Goal: Information Seeking & Learning: Learn about a topic

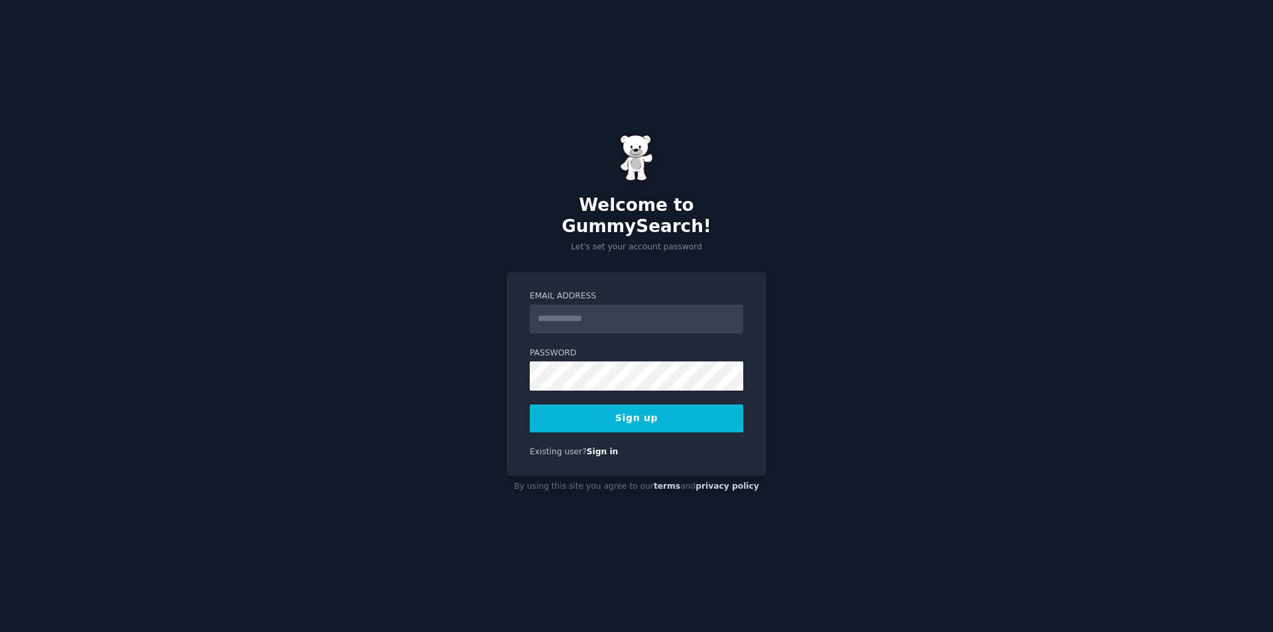
click at [637, 312] on input "Email Address" at bounding box center [637, 318] width 214 height 29
type input "**********"
click at [634, 405] on button "Sign up" at bounding box center [637, 419] width 214 height 28
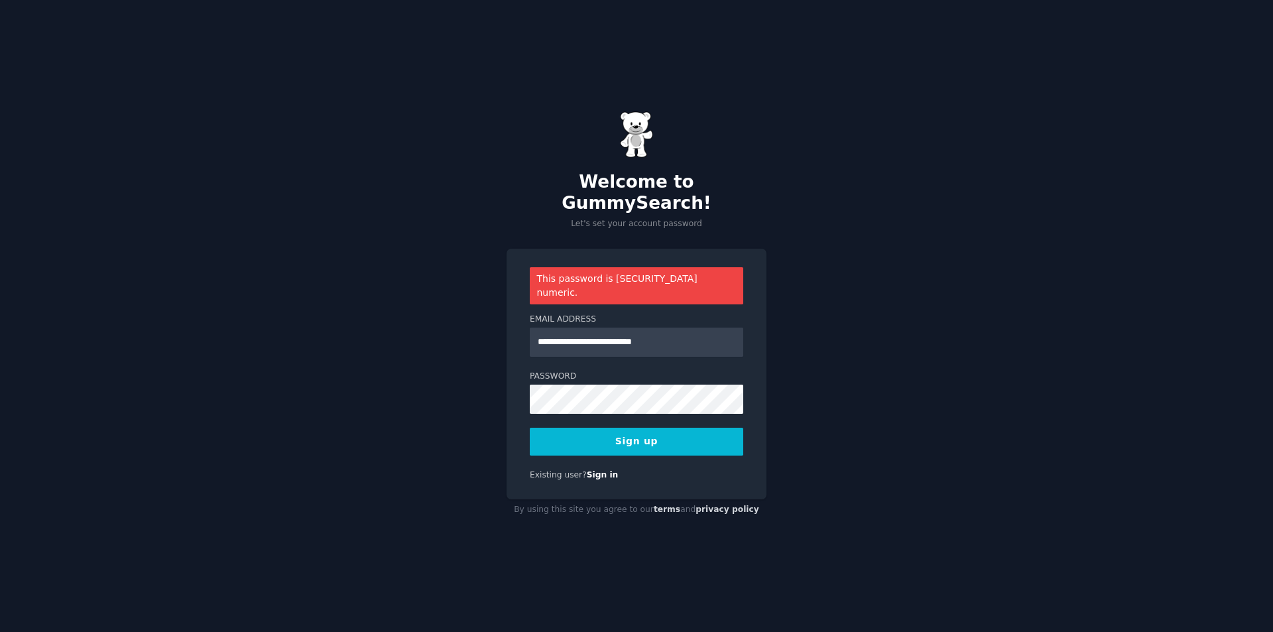
click at [587, 428] on button "Sign up" at bounding box center [637, 442] width 214 height 28
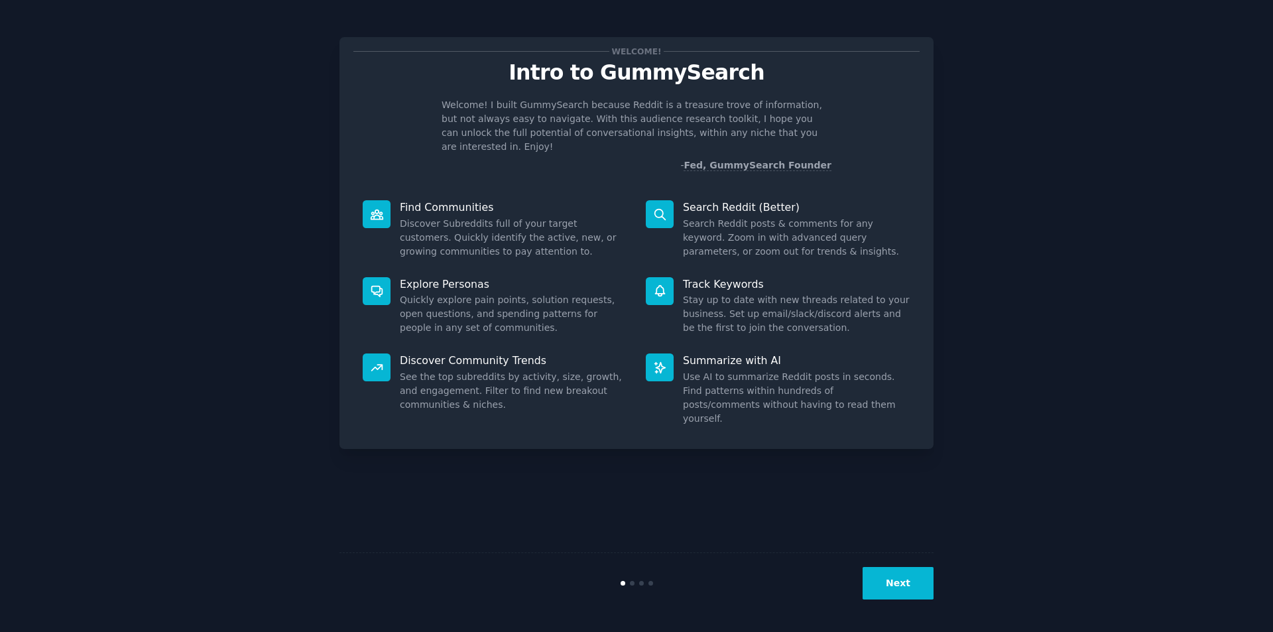
click at [884, 574] on button "Next" at bounding box center [898, 583] width 71 height 32
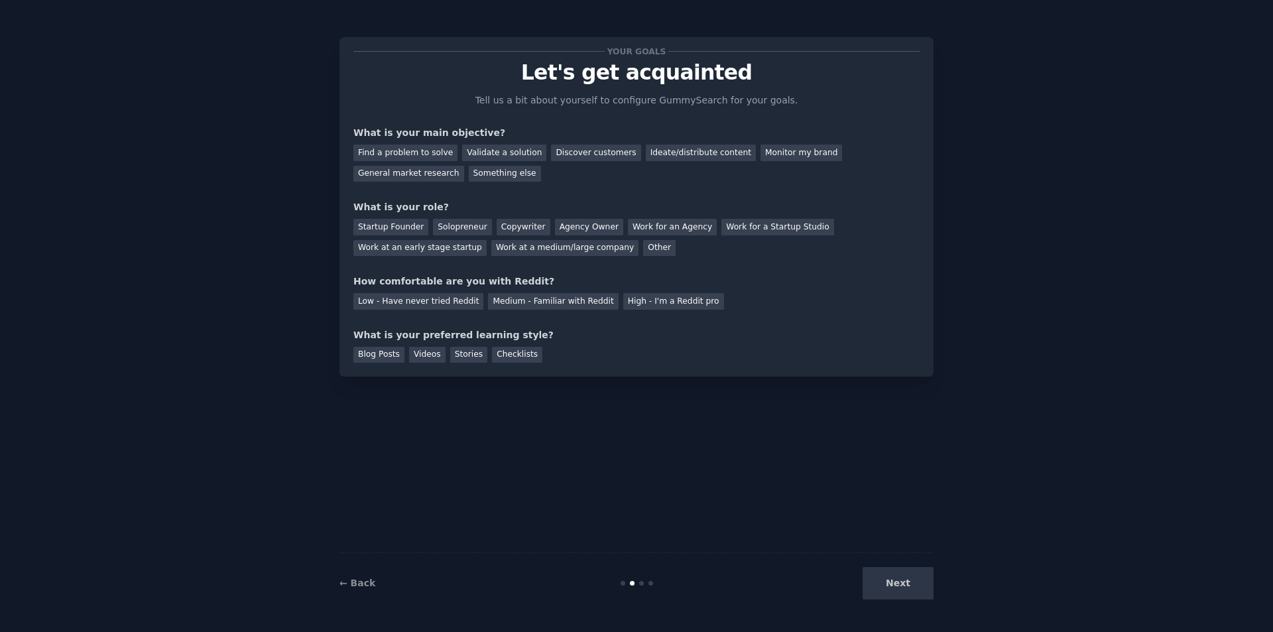
click at [900, 583] on div "Next" at bounding box center [834, 583] width 198 height 32
click at [359, 582] on link "← Back" at bounding box center [358, 583] width 36 height 11
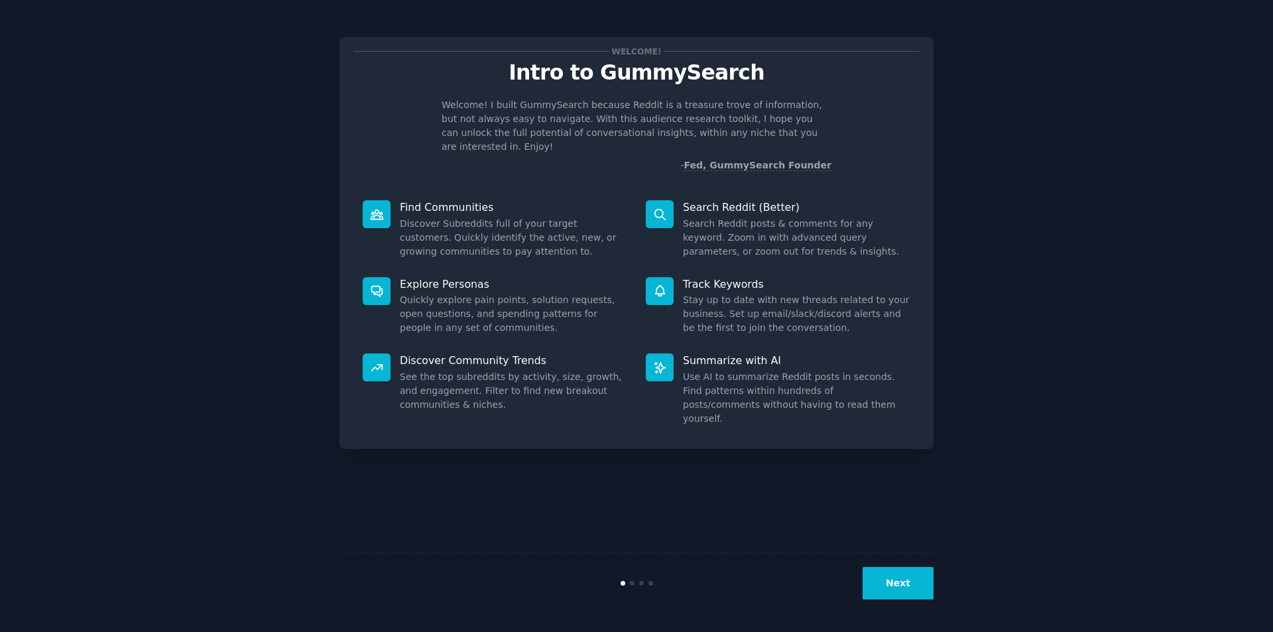
click at [895, 585] on button "Next" at bounding box center [898, 583] width 71 height 32
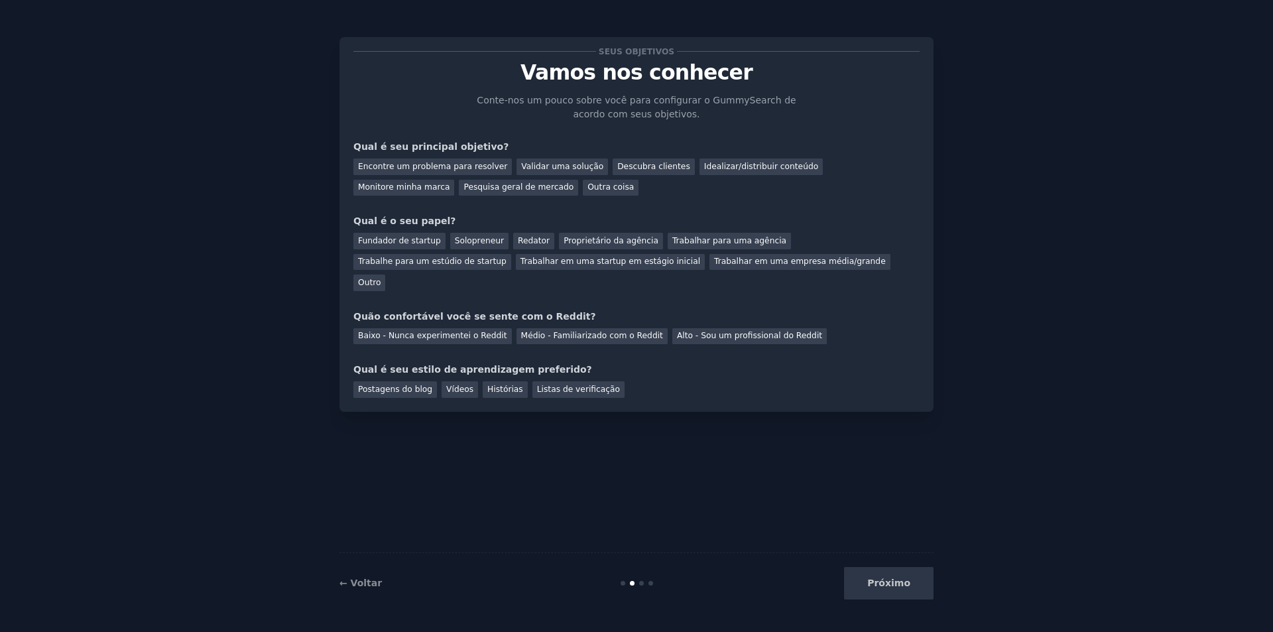
click at [613, 182] on div "Encontre um problema para resolver Validar uma solução Descubra clientes Ideali…" at bounding box center [636, 175] width 566 height 42
click at [521, 162] on font "Validar uma solução" at bounding box center [562, 166] width 82 height 9
click at [446, 168] on font "Encontre um problema para resolver" at bounding box center [432, 166] width 149 height 9
click at [464, 188] on font "Pesquisa geral de mercado" at bounding box center [519, 186] width 110 height 9
click at [878, 578] on div "Próximo" at bounding box center [834, 583] width 198 height 32
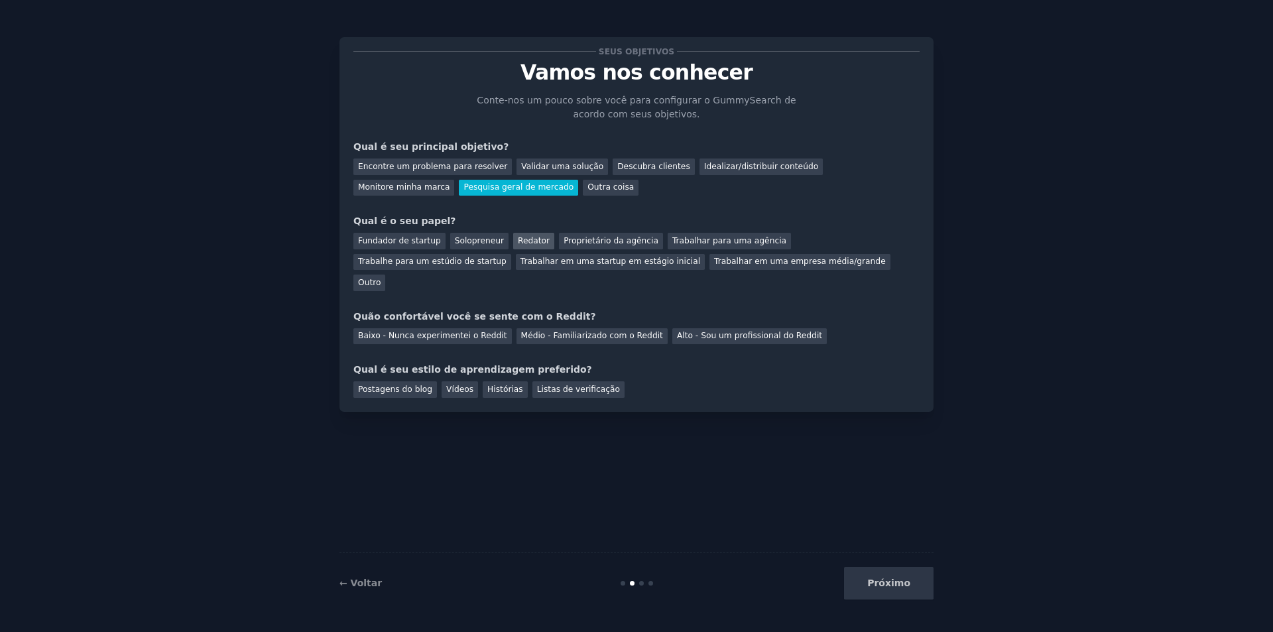
click at [523, 239] on font "Redator" at bounding box center [534, 240] width 32 height 9
click at [476, 331] on font "Baixo - Nunca experimentei o Reddit" at bounding box center [432, 335] width 149 height 9
click at [400, 385] on font "Postagens do blog" at bounding box center [395, 389] width 74 height 9
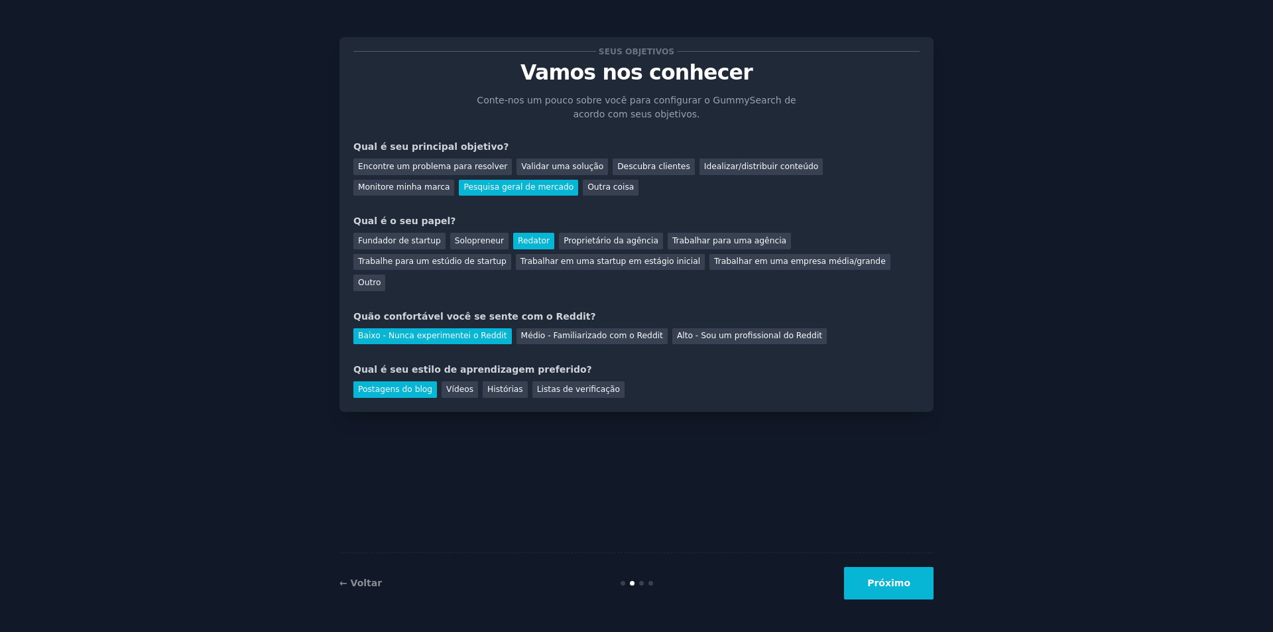
click at [892, 579] on font "Próximo" at bounding box center [888, 583] width 43 height 11
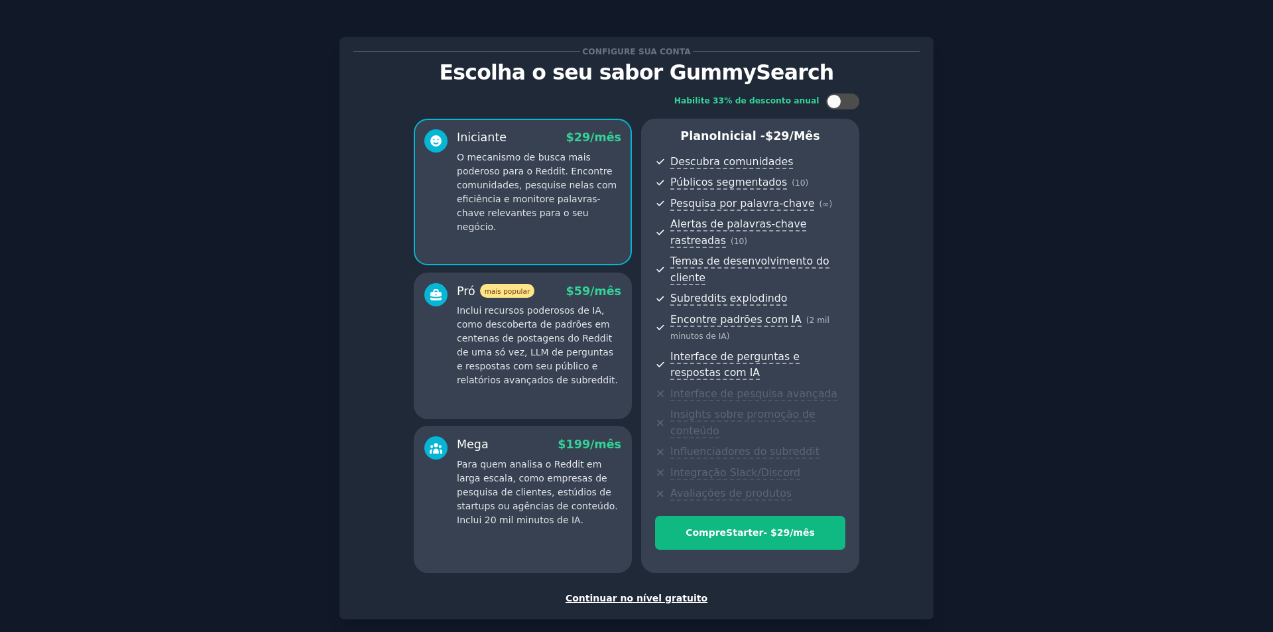
click at [647, 593] on font "Continuar no nível gratuito" at bounding box center [637, 598] width 142 height 11
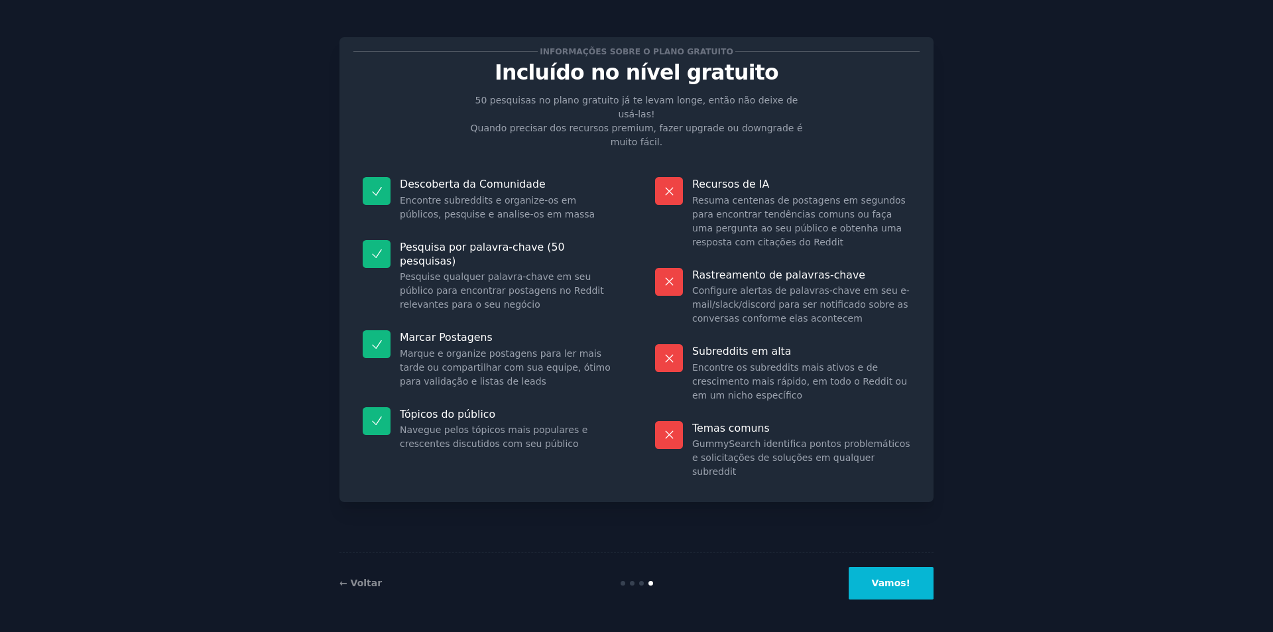
click at [913, 590] on button "Vamos!" at bounding box center [891, 583] width 85 height 32
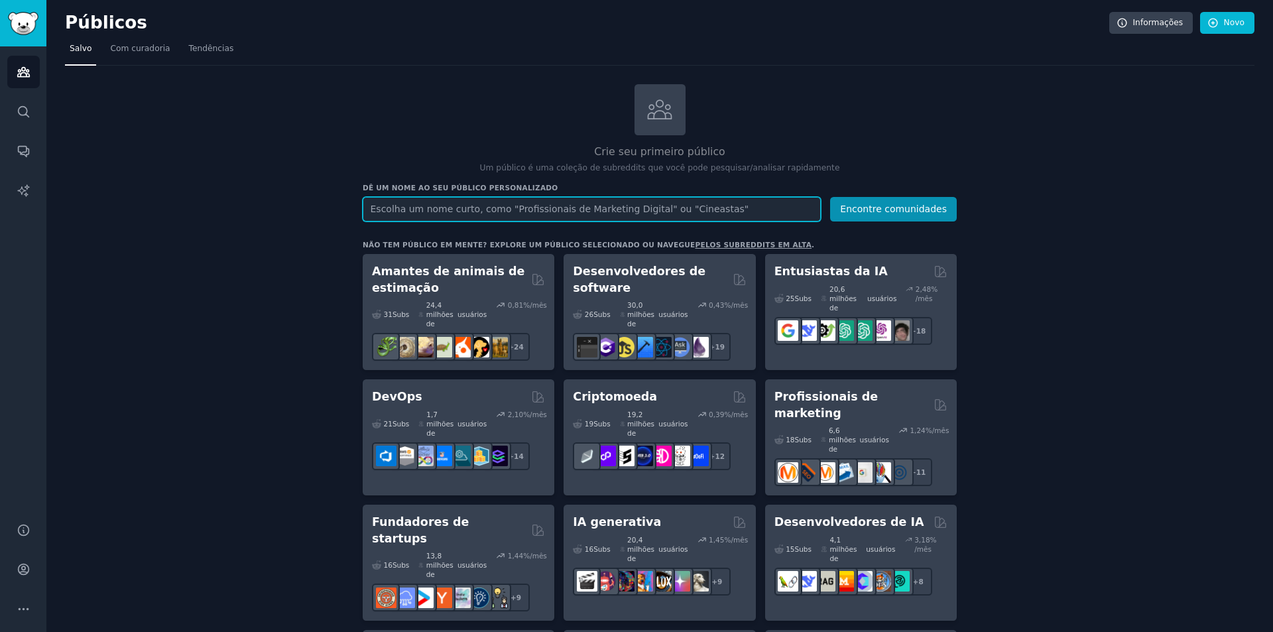
click at [637, 204] on input "text" at bounding box center [592, 209] width 458 height 25
type input "vegano"
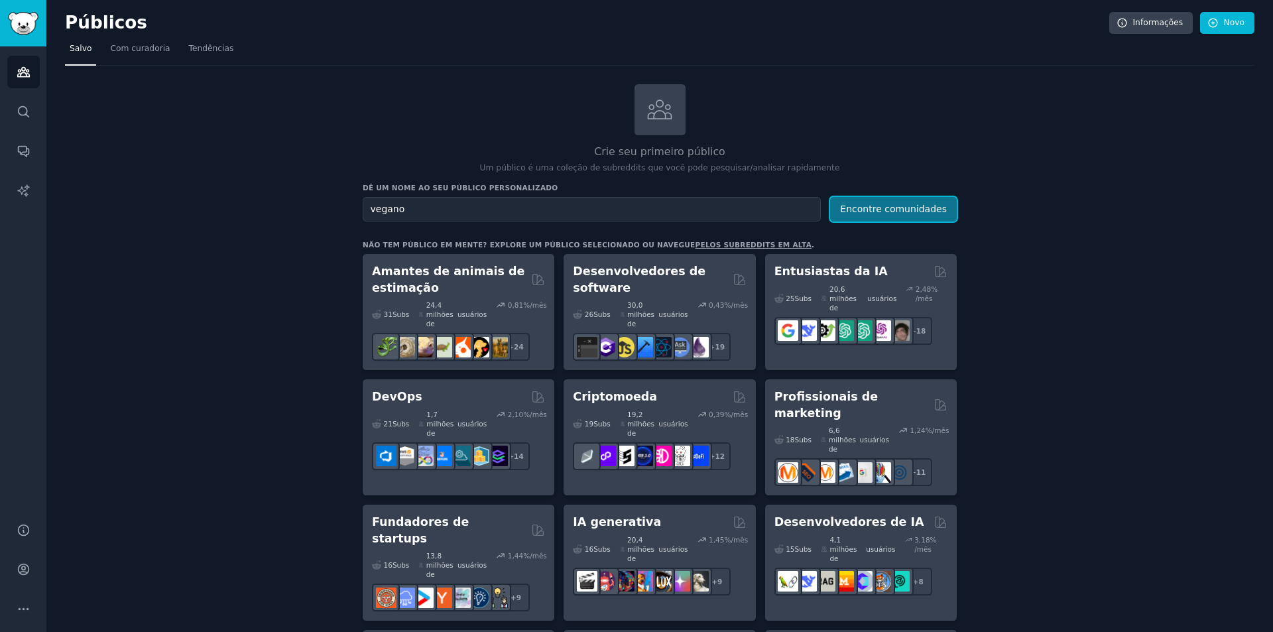
click at [892, 209] on font "Encontre comunidades" at bounding box center [893, 209] width 107 height 11
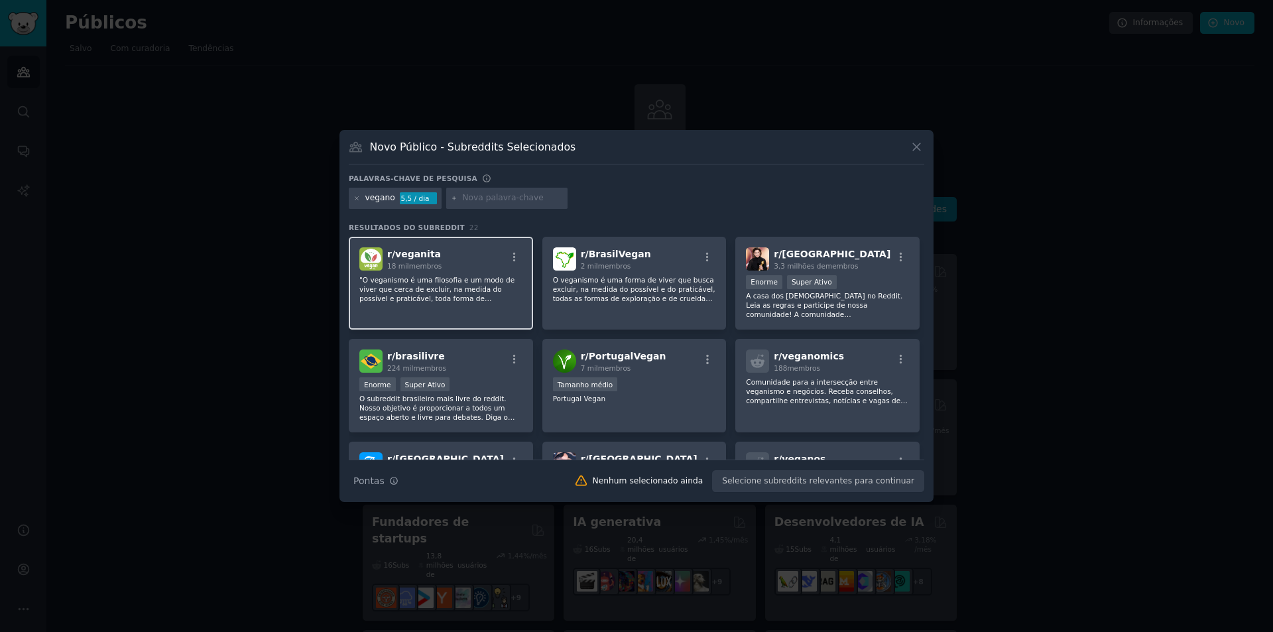
click at [462, 289] on font ""O veganismo é uma filosofia e um modo de viver que cerca de excluir, na medida…" at bounding box center [439, 335] width 160 height 119
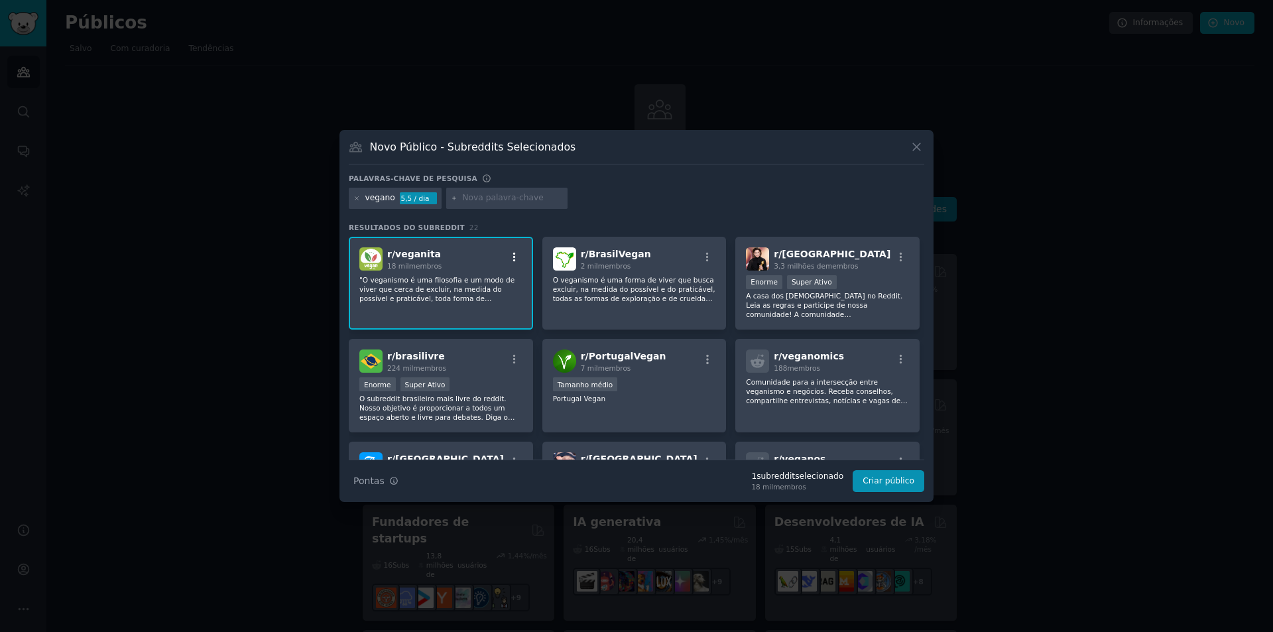
click at [511, 259] on icon "button" at bounding box center [515, 257] width 12 height 12
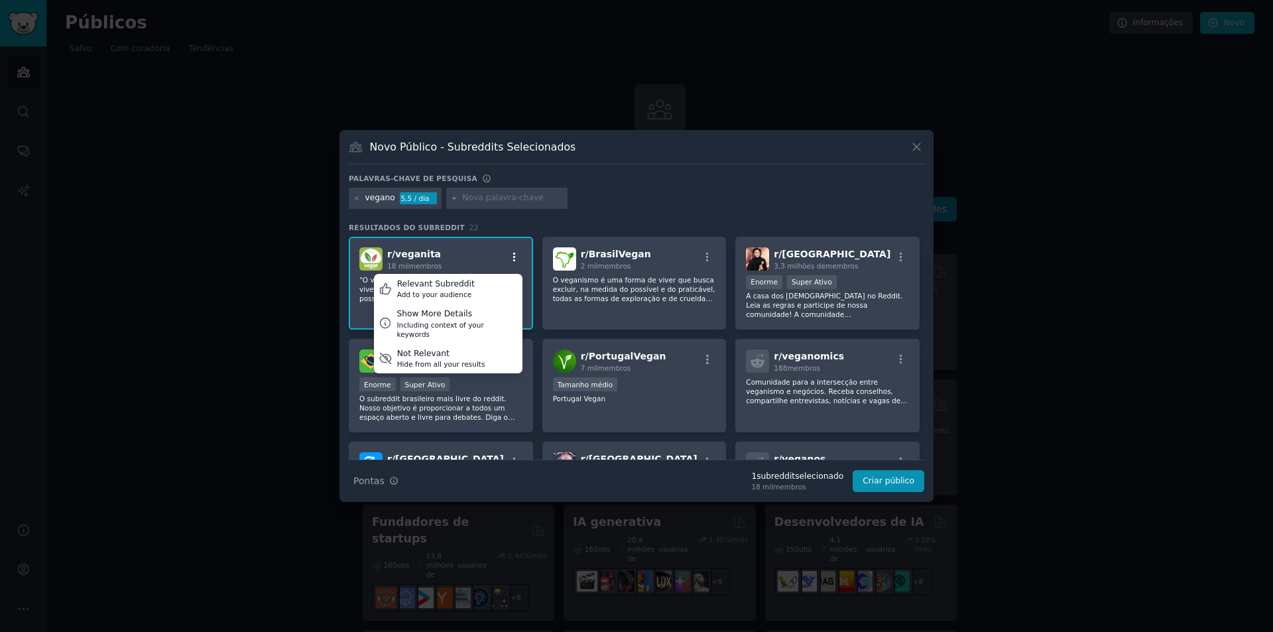
click at [512, 259] on icon "button" at bounding box center [515, 257] width 12 height 12
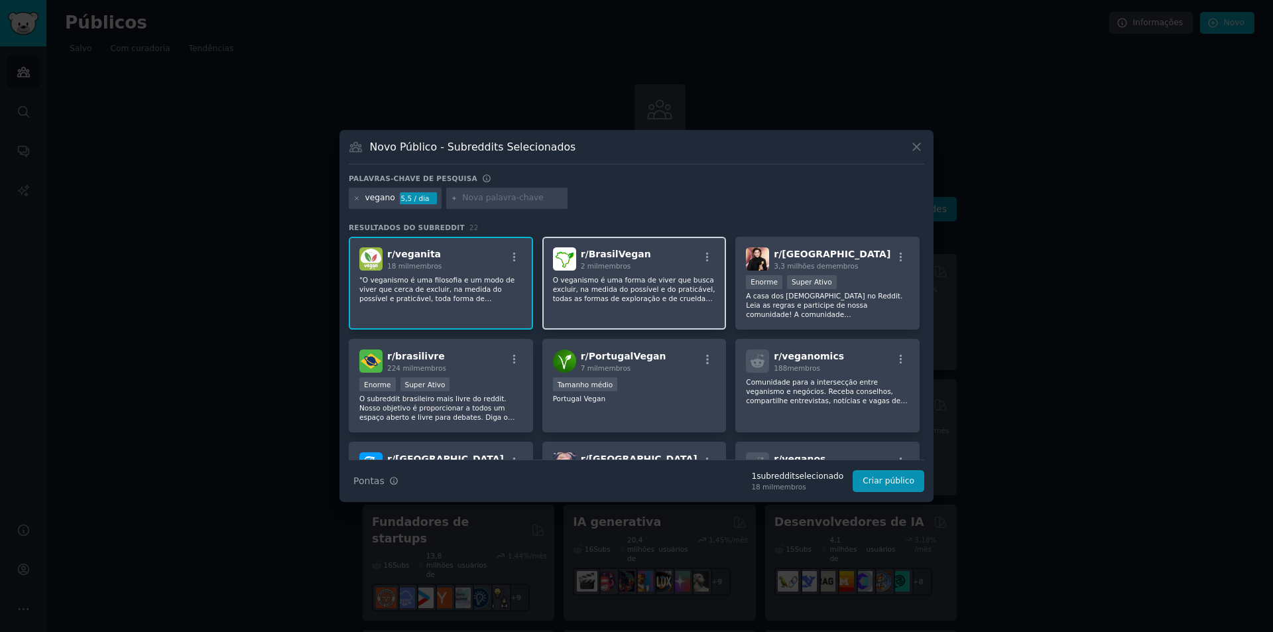
click at [615, 281] on font "O veganismo é uma forma de viver que busca excluir, na medida do possível e do …" at bounding box center [634, 303] width 162 height 54
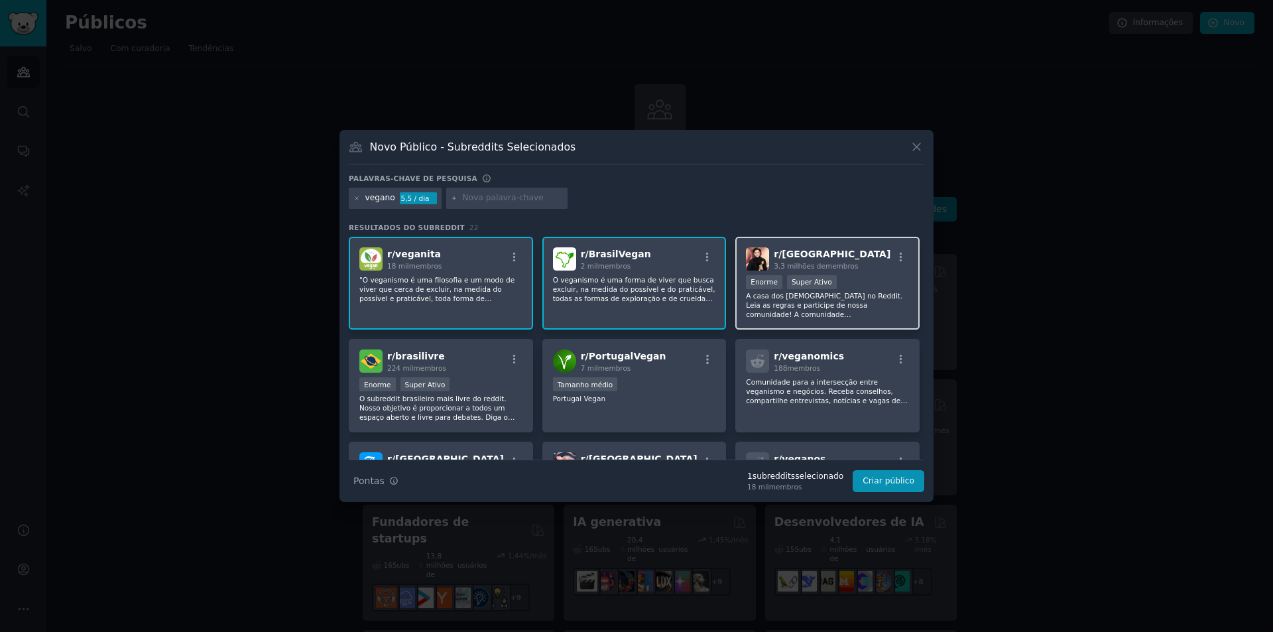
click at [867, 305] on font "A casa dos [DEMOGRAPHIC_DATA] no Reddit. Leia as regras e participe de nossa co…" at bounding box center [826, 328] width 160 height 73
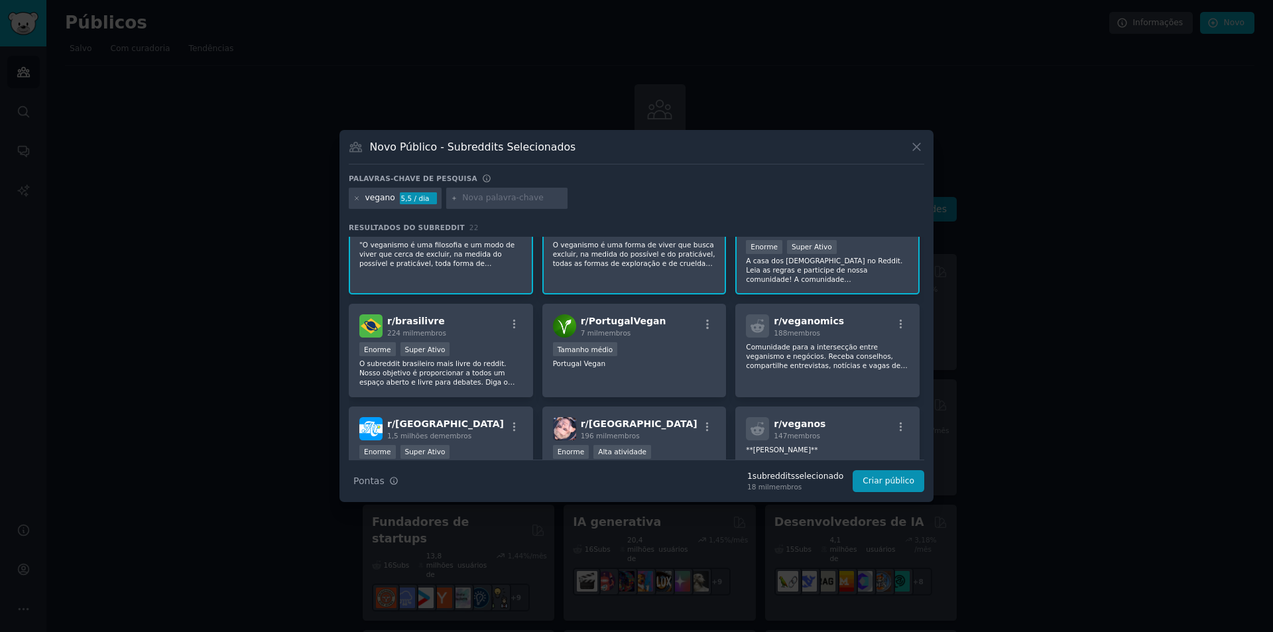
scroll to position [66, 0]
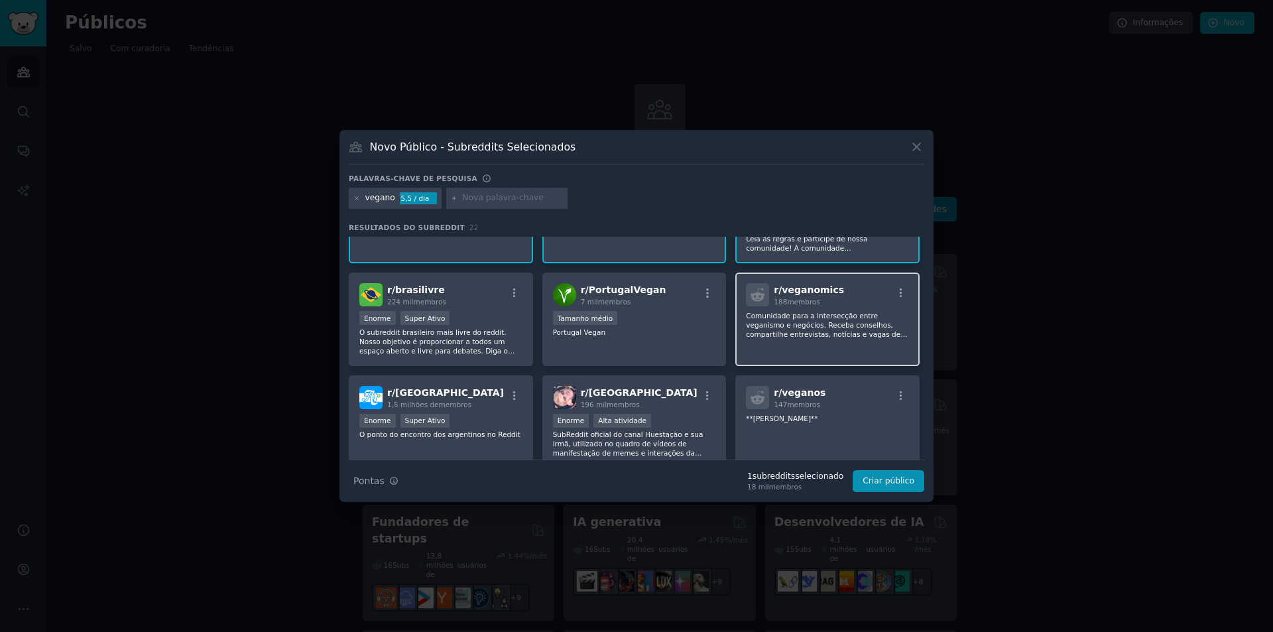
click at [868, 342] on div "r/ veganomics 188 membros Comunidade para a intersecção entre veganismo e negóc…" at bounding box center [827, 320] width 184 height 94
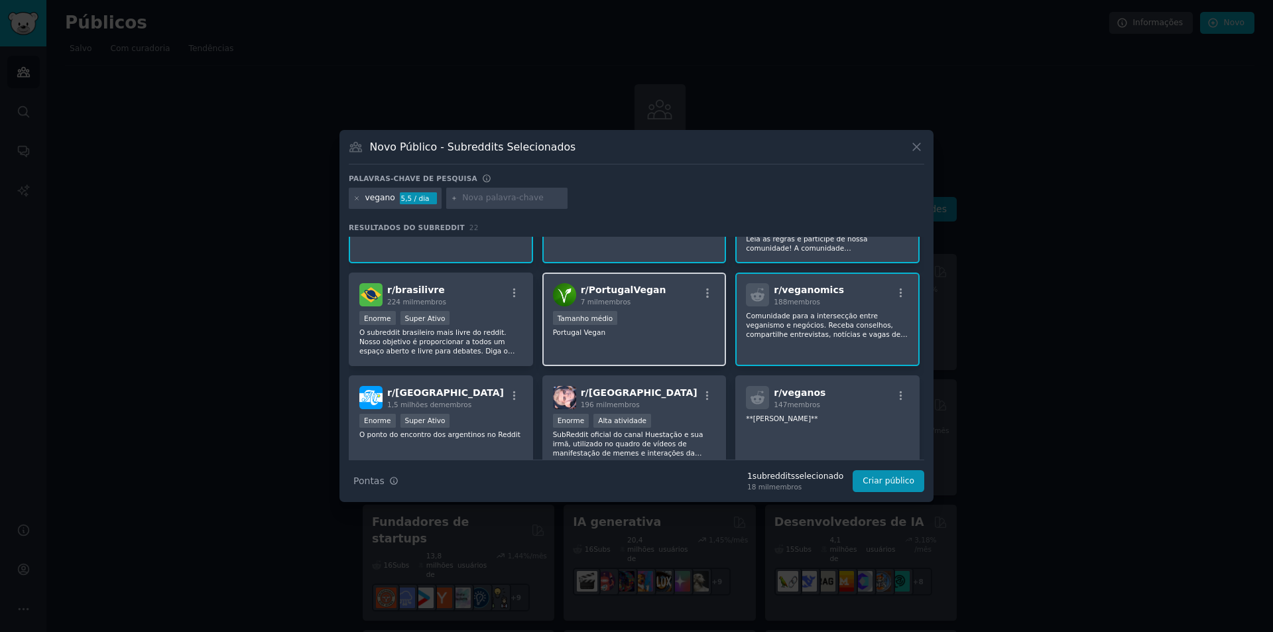
click at [677, 325] on div "Tamanho médio" at bounding box center [634, 319] width 163 height 17
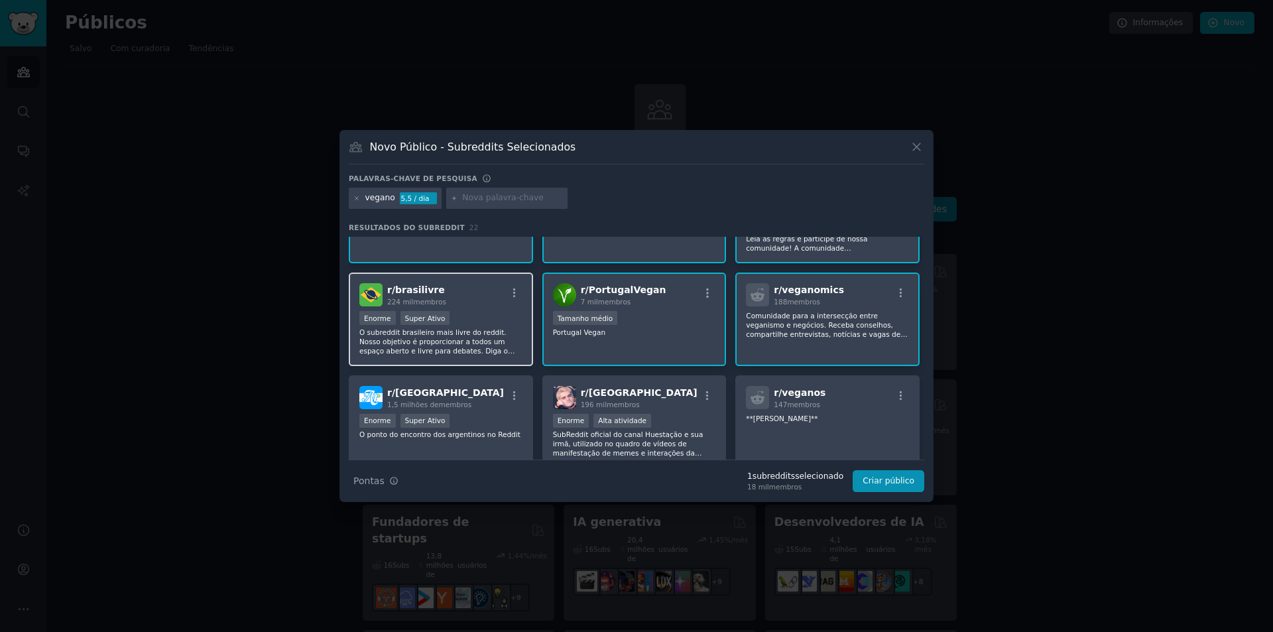
click at [446, 320] on div "Enorme Super Ativo" at bounding box center [440, 319] width 163 height 17
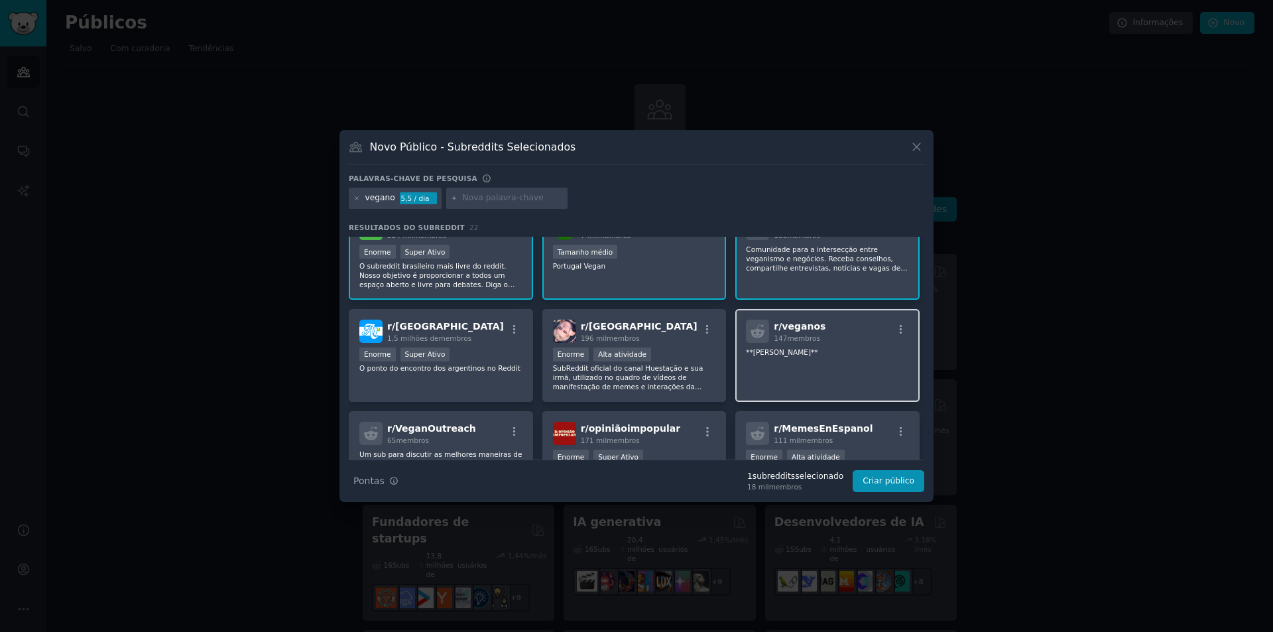
click at [836, 365] on div "r/ veganos 147 membros **[PERSON_NAME]**" at bounding box center [827, 356] width 184 height 94
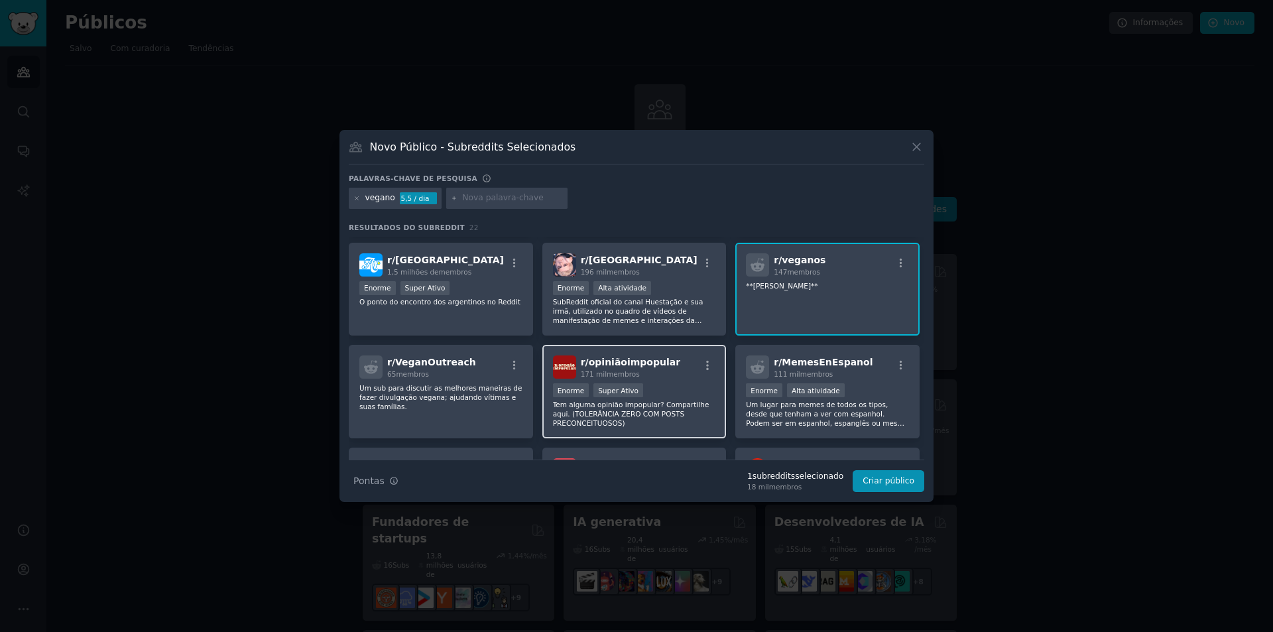
click at [610, 414] on font "Tem alguma opinião impopular? Compartilhe aqui. (TOLERÂNCIA ZERO COM POSTS PREC…" at bounding box center [631, 414] width 157 height 27
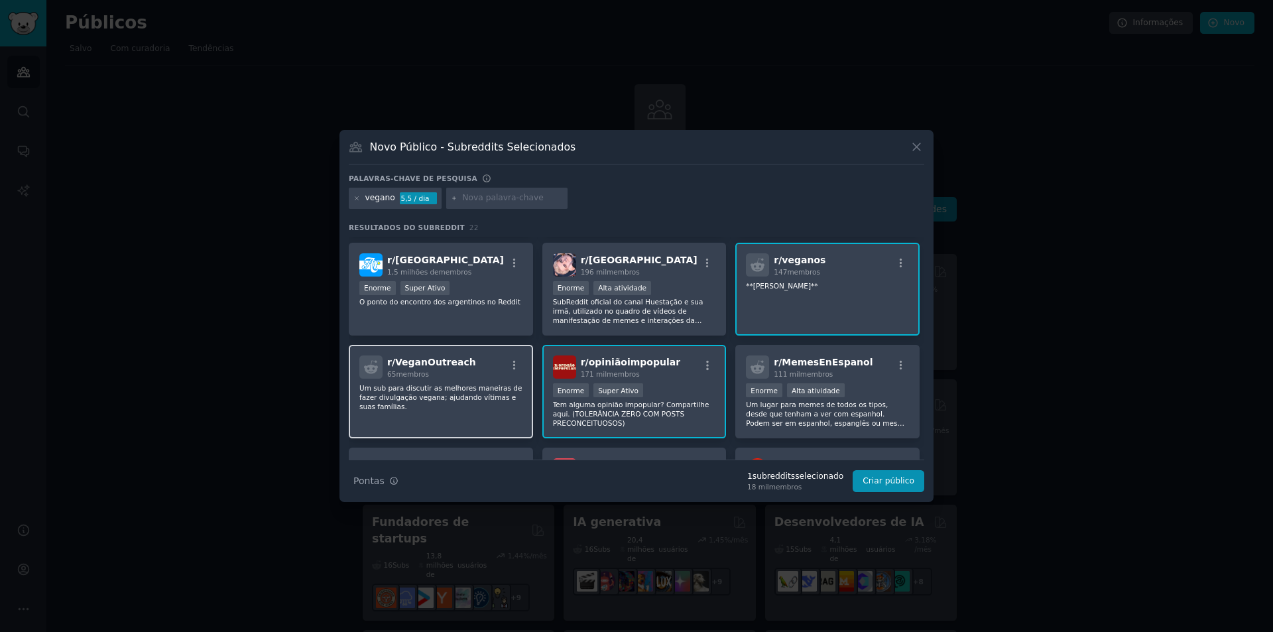
click at [477, 375] on div "r/ VeganOutreach 65 membros" at bounding box center [440, 366] width 163 height 23
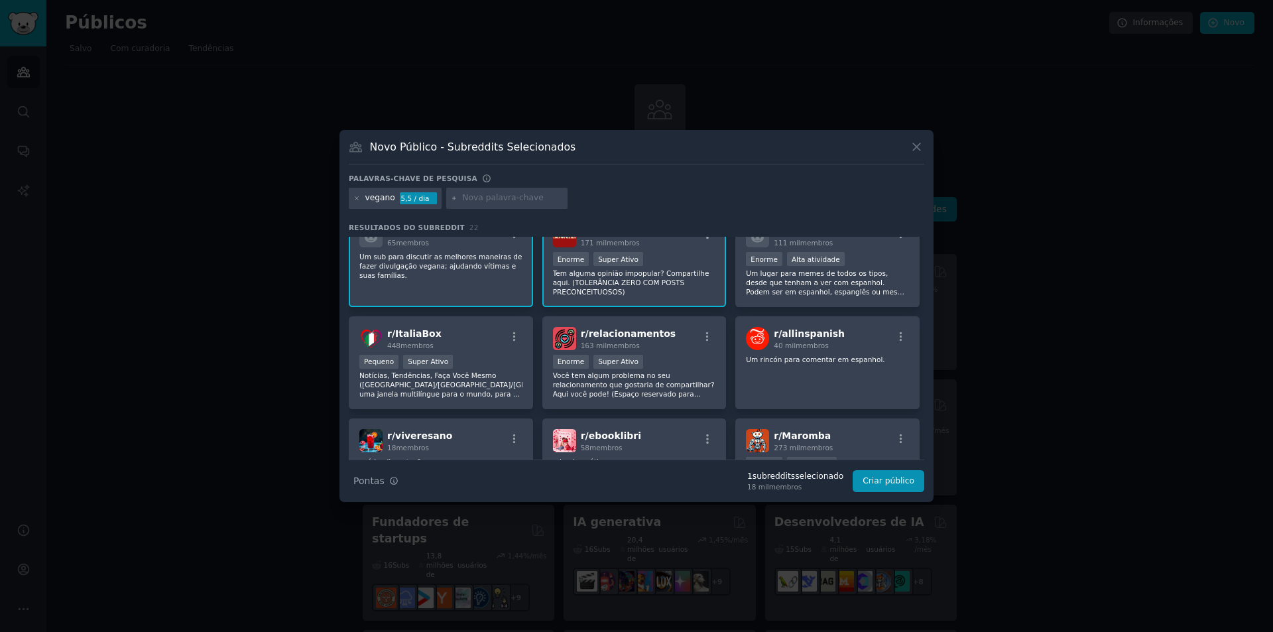
scroll to position [332, 0]
click at [476, 365] on div "Pequeno Super Ativo" at bounding box center [440, 361] width 163 height 17
click at [477, 198] on input "text" at bounding box center [512, 198] width 101 height 12
click at [902, 480] on font "Criar público" at bounding box center [889, 480] width 52 height 9
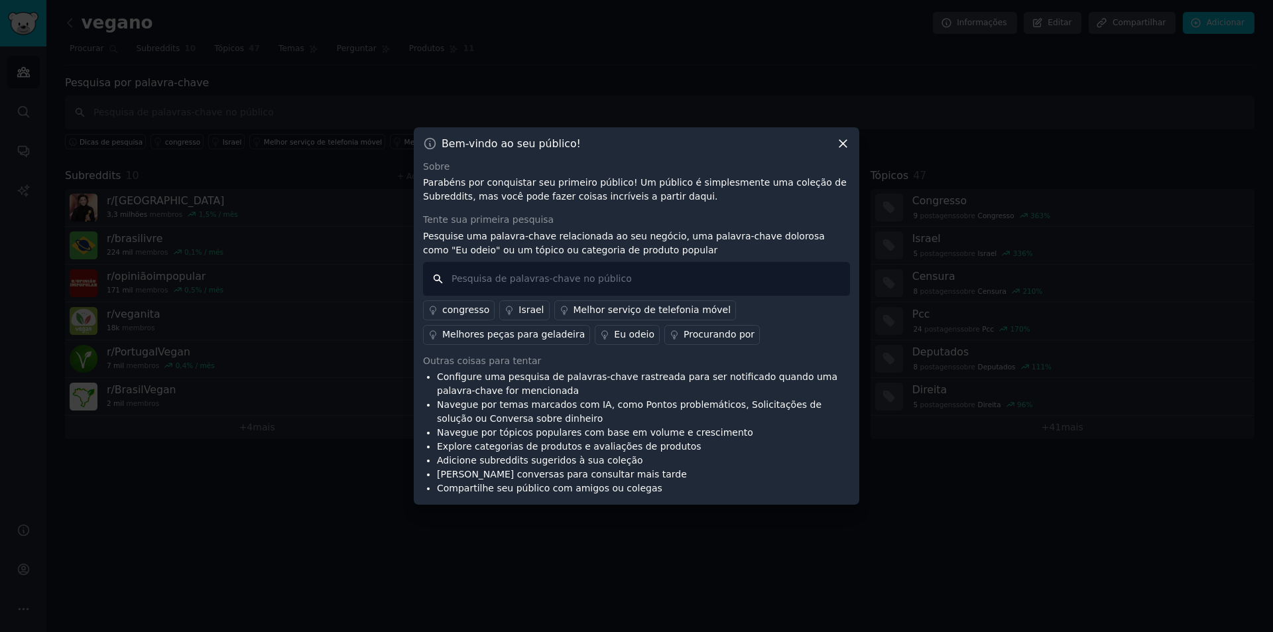
click at [615, 273] on input "text" at bounding box center [636, 279] width 427 height 34
type input "doce vegano"
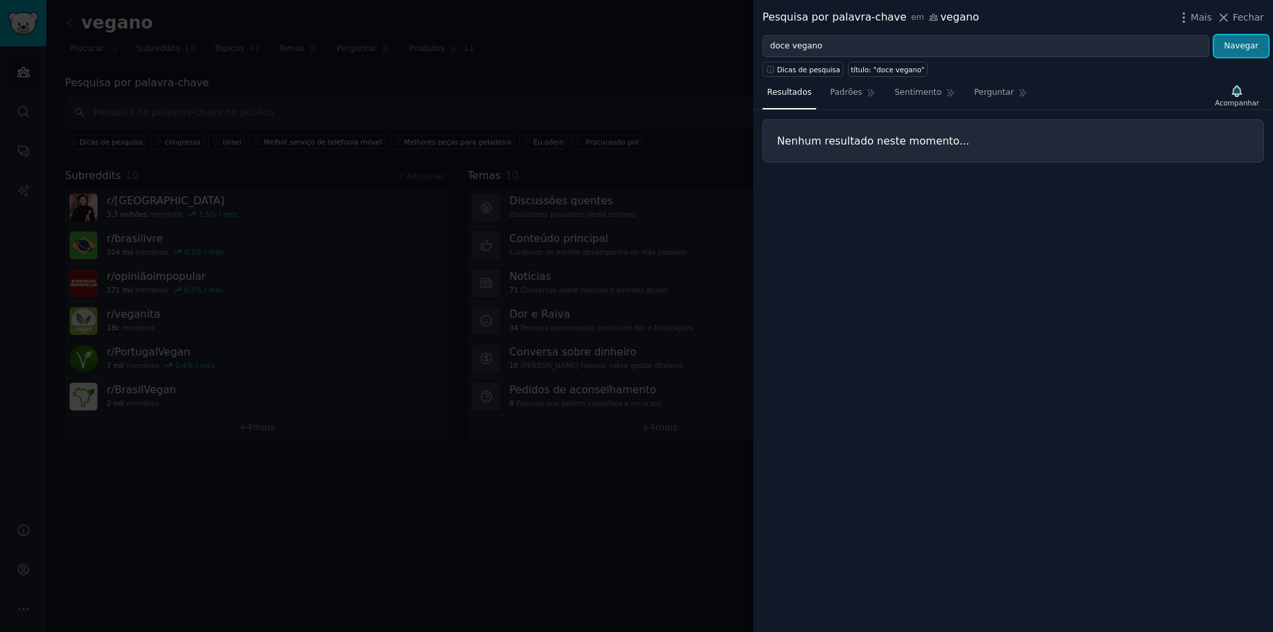
click at [1245, 46] on font "Navegar" at bounding box center [1241, 45] width 34 height 9
click at [991, 93] on font "Perguntar" at bounding box center [994, 92] width 40 height 9
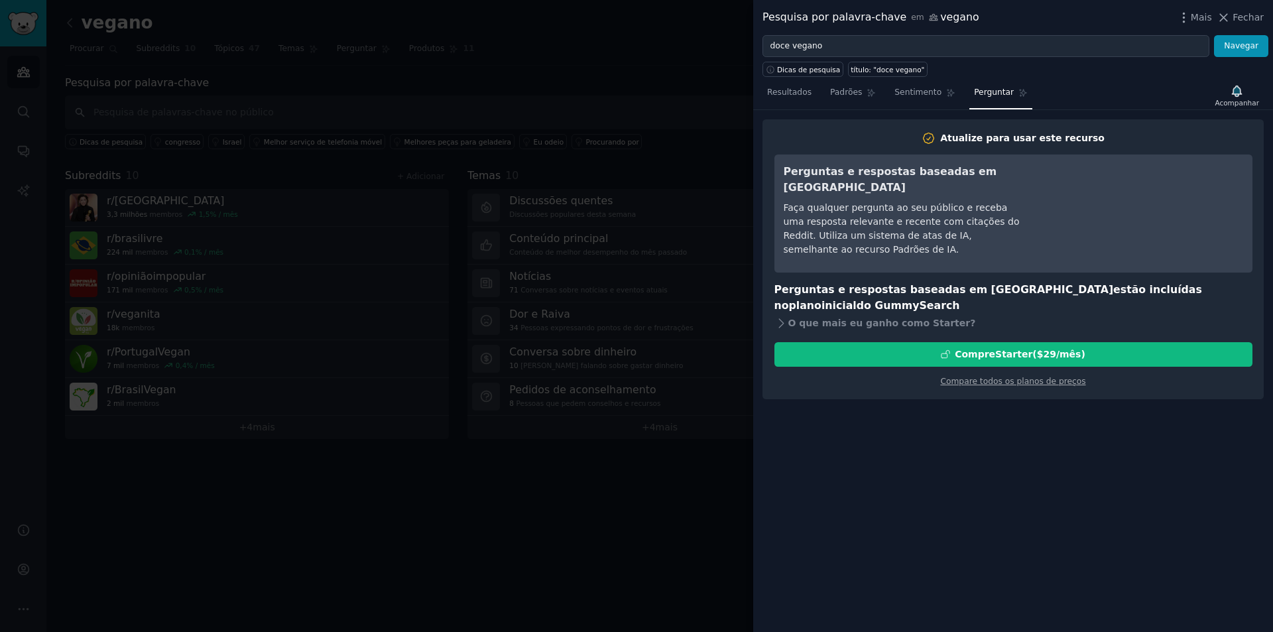
click at [456, 25] on div at bounding box center [636, 316] width 1273 height 632
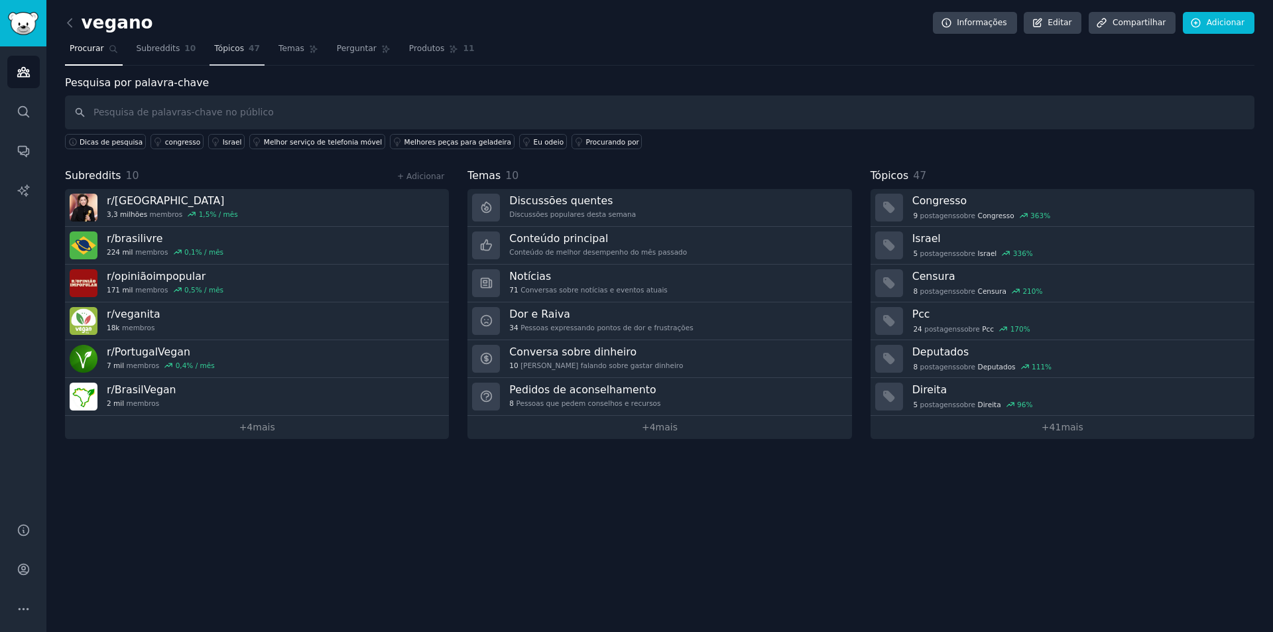
click at [214, 45] on font "Tópicos" at bounding box center [229, 48] width 30 height 9
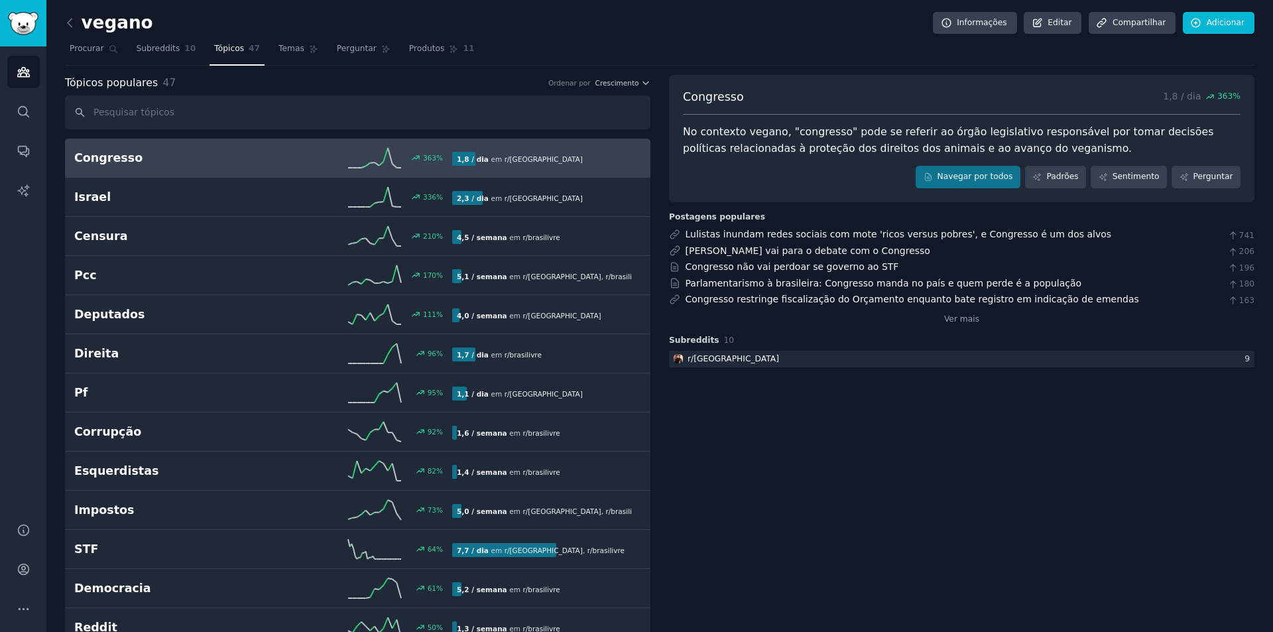
click at [122, 109] on input "text" at bounding box center [358, 112] width 586 height 34
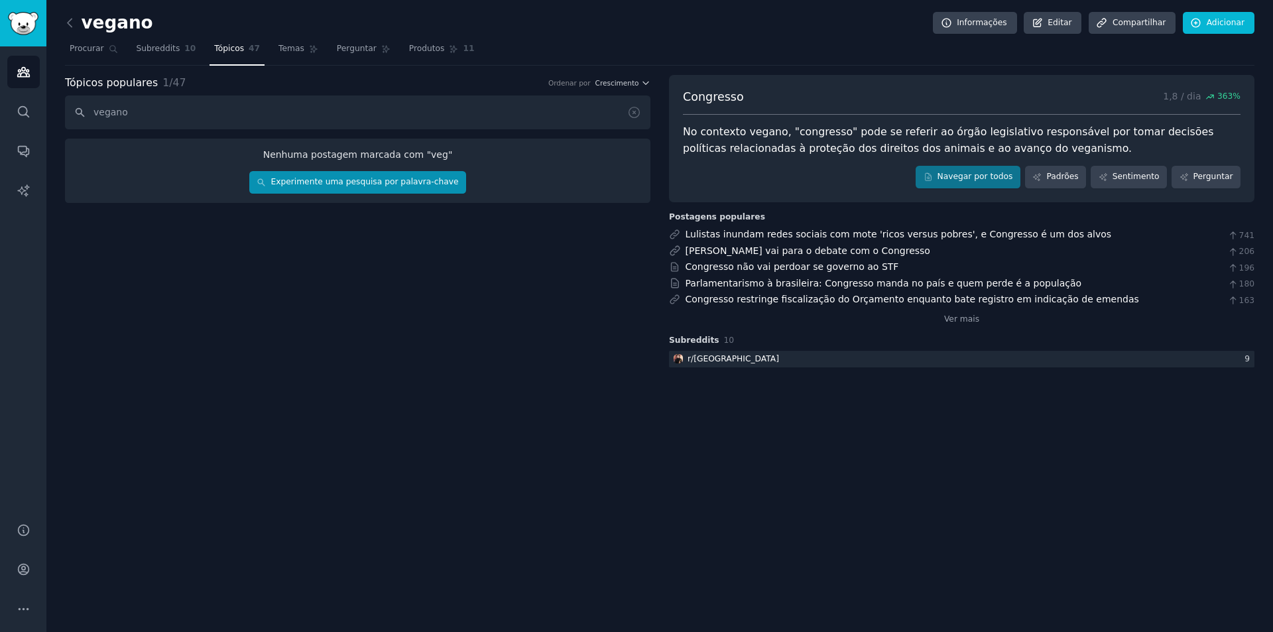
type input "vegano"
click at [395, 186] on font "Experimente uma pesquisa por palavra-chave" at bounding box center [365, 181] width 188 height 9
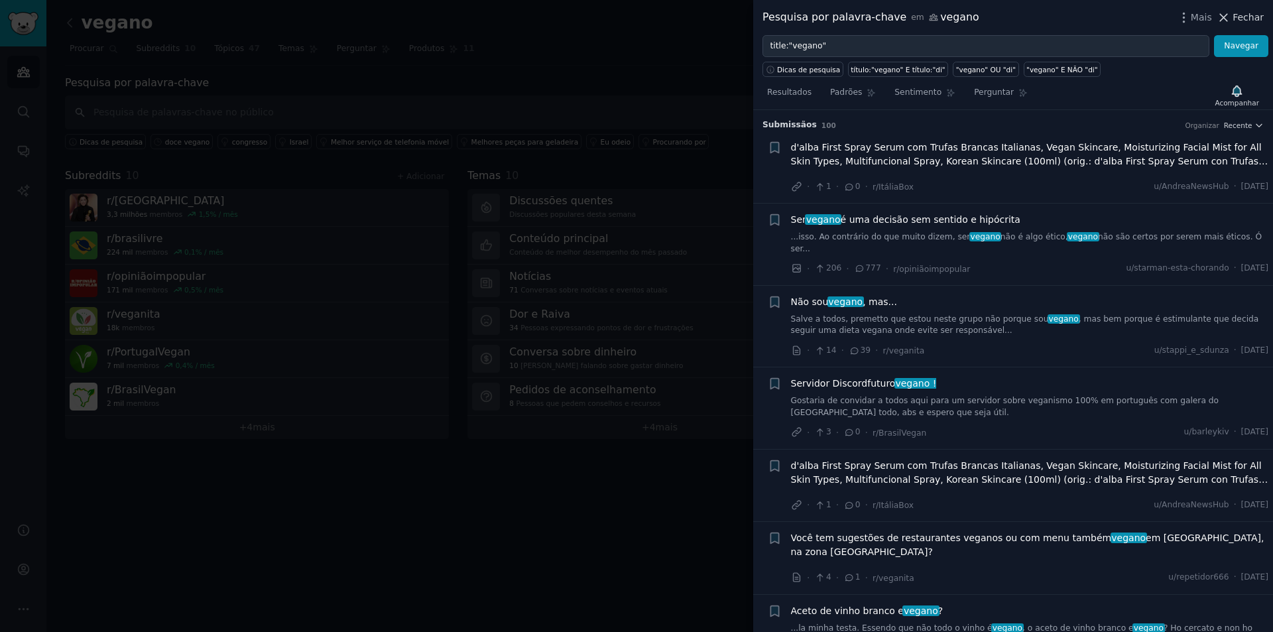
click at [1229, 15] on icon at bounding box center [1224, 18] width 14 height 14
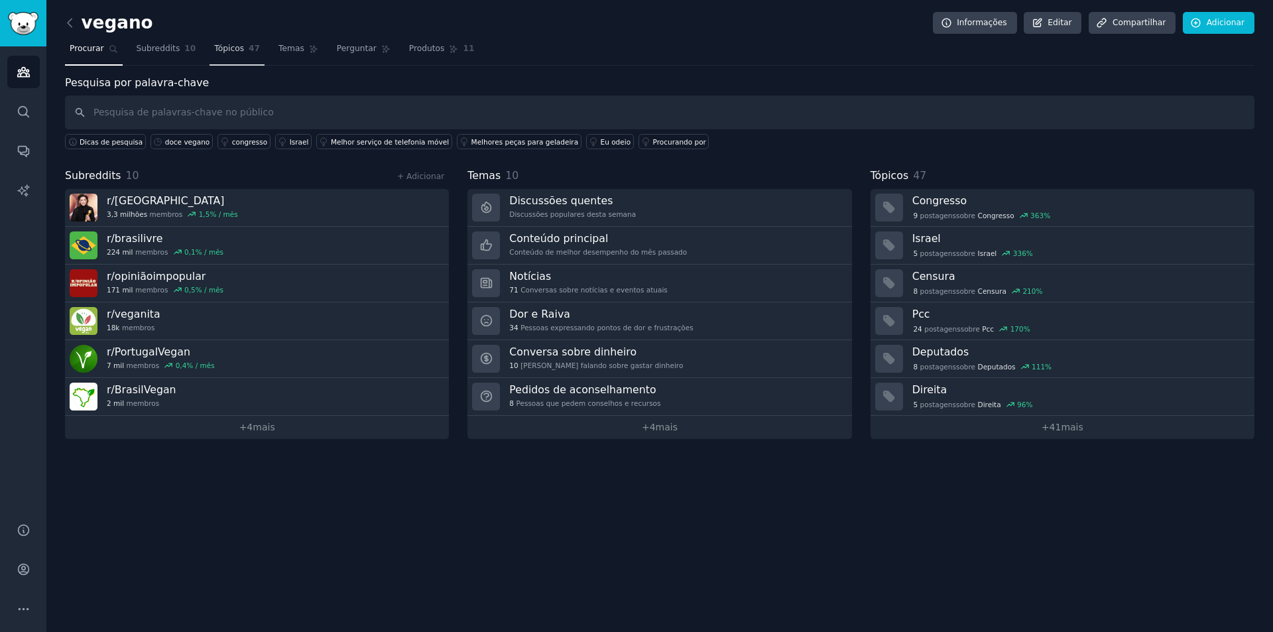
click at [233, 44] on font "Tópicos" at bounding box center [229, 48] width 30 height 9
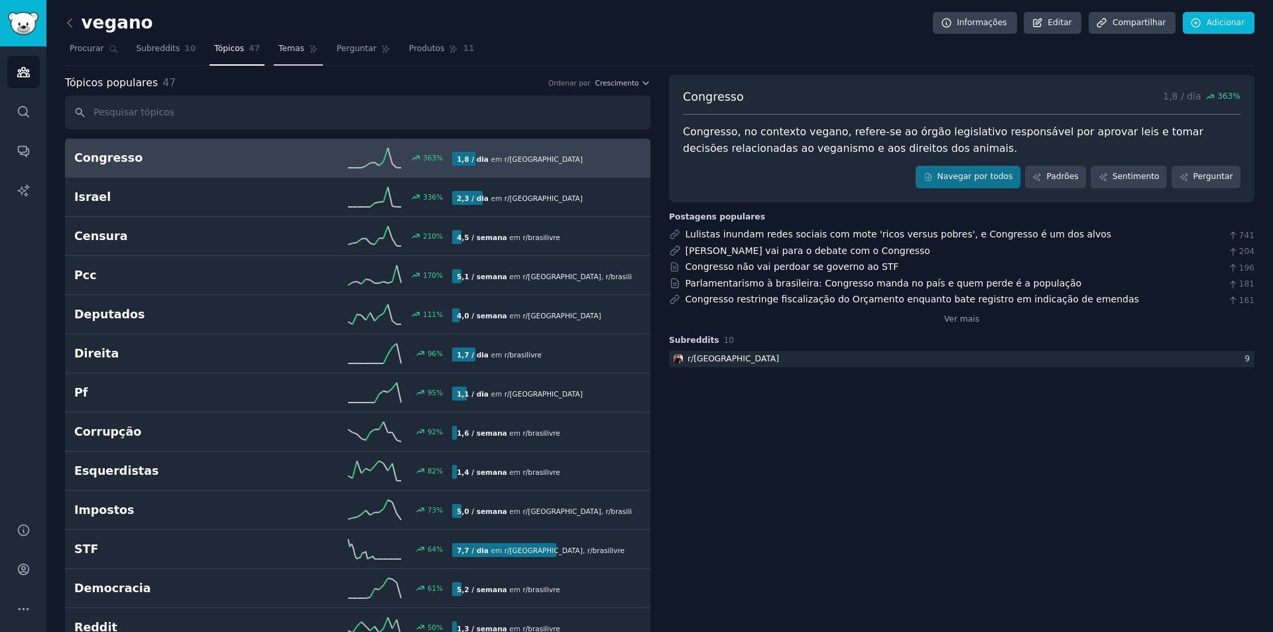
click at [279, 47] on font "Temas" at bounding box center [292, 48] width 26 height 9
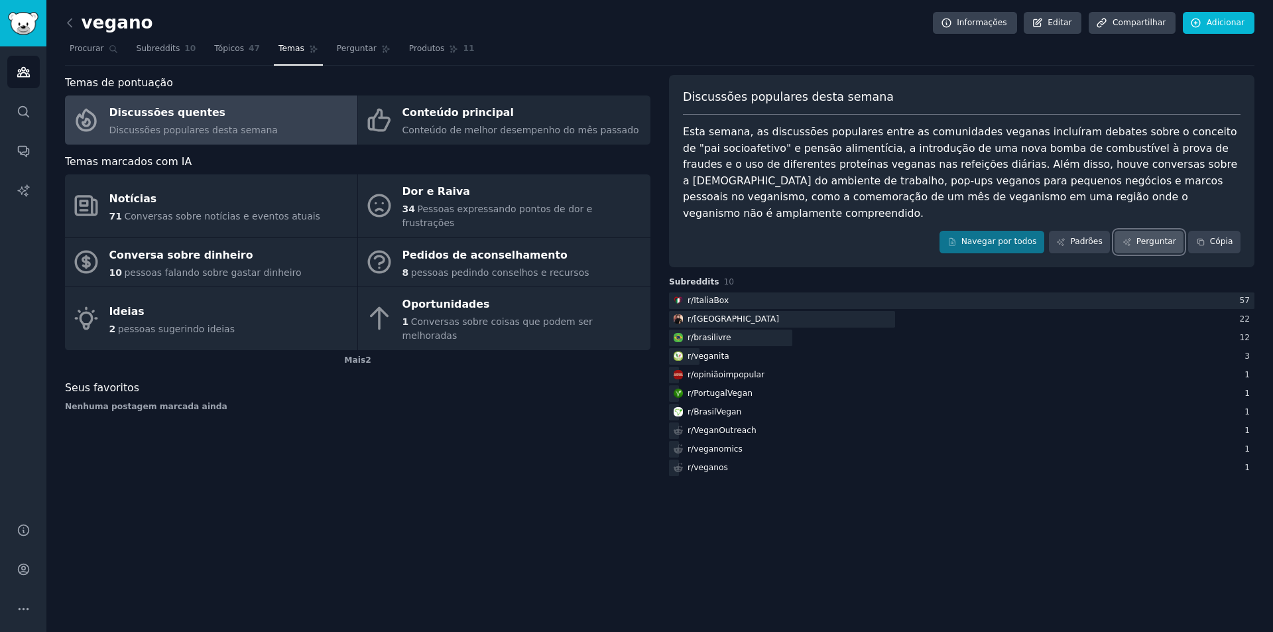
click at [1163, 237] on font "Perguntar" at bounding box center [1157, 241] width 40 height 9
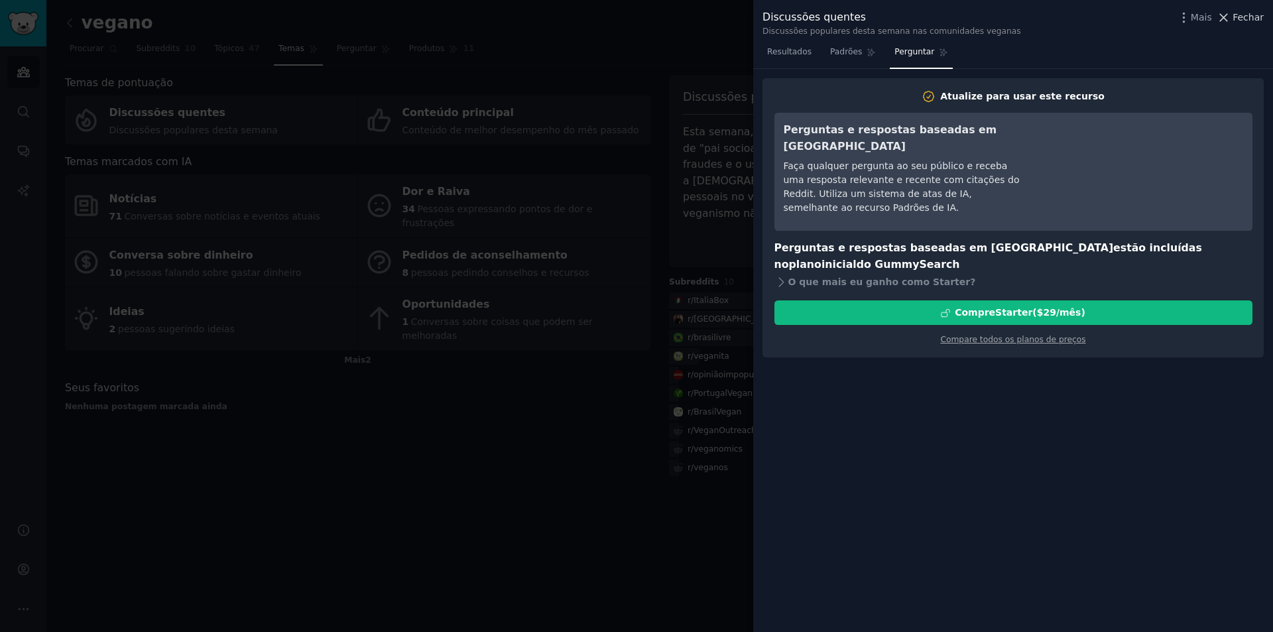
click at [1224, 18] on icon at bounding box center [1224, 18] width 14 height 14
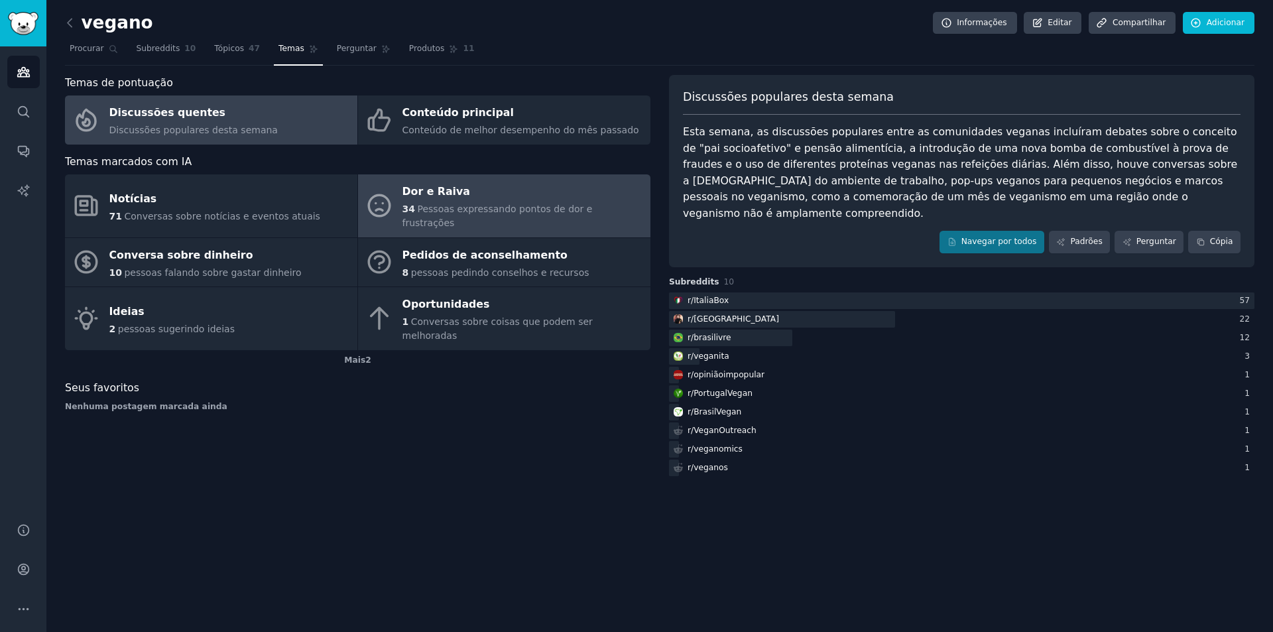
click at [466, 195] on div "Dor e Raiva" at bounding box center [523, 192] width 241 height 21
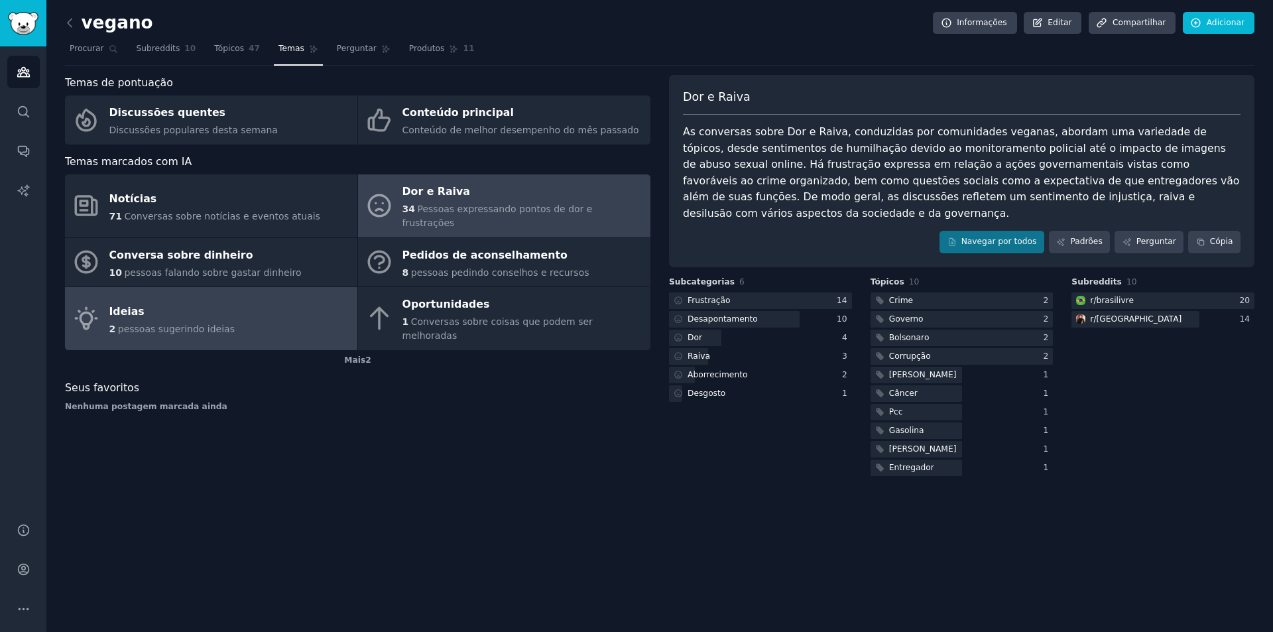
click at [205, 301] on div "Ideias" at bounding box center [171, 311] width 125 height 21
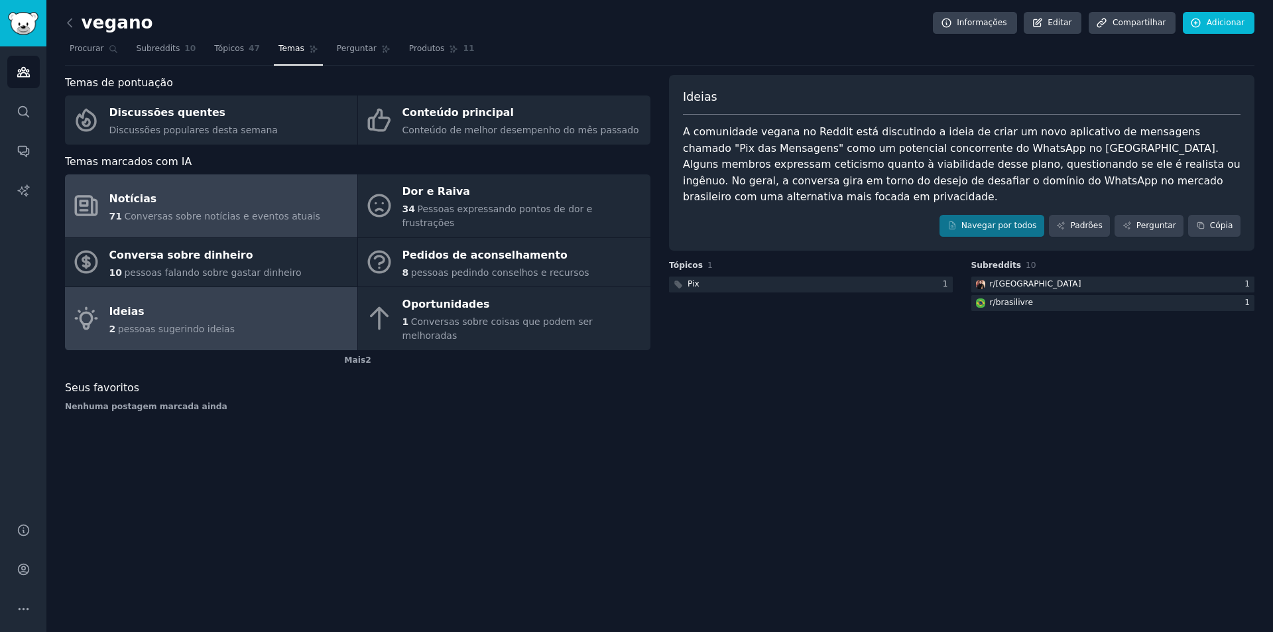
click at [203, 198] on div "Notícias" at bounding box center [214, 198] width 211 height 21
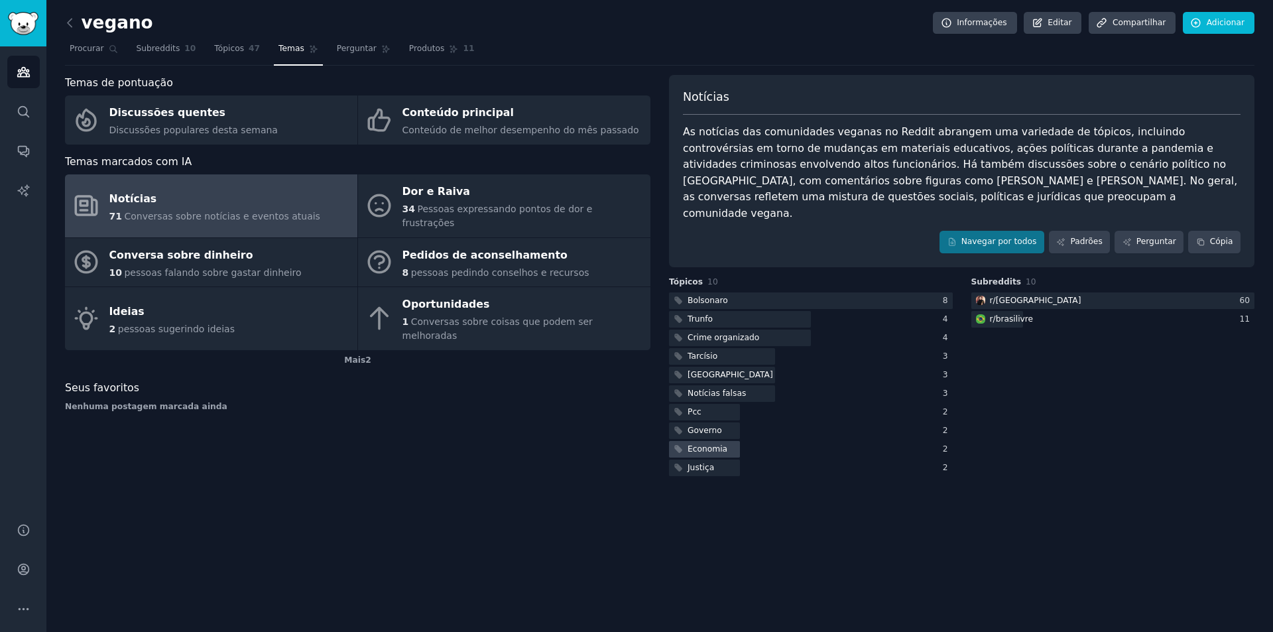
click at [695, 444] on font "Economia" at bounding box center [708, 448] width 40 height 9
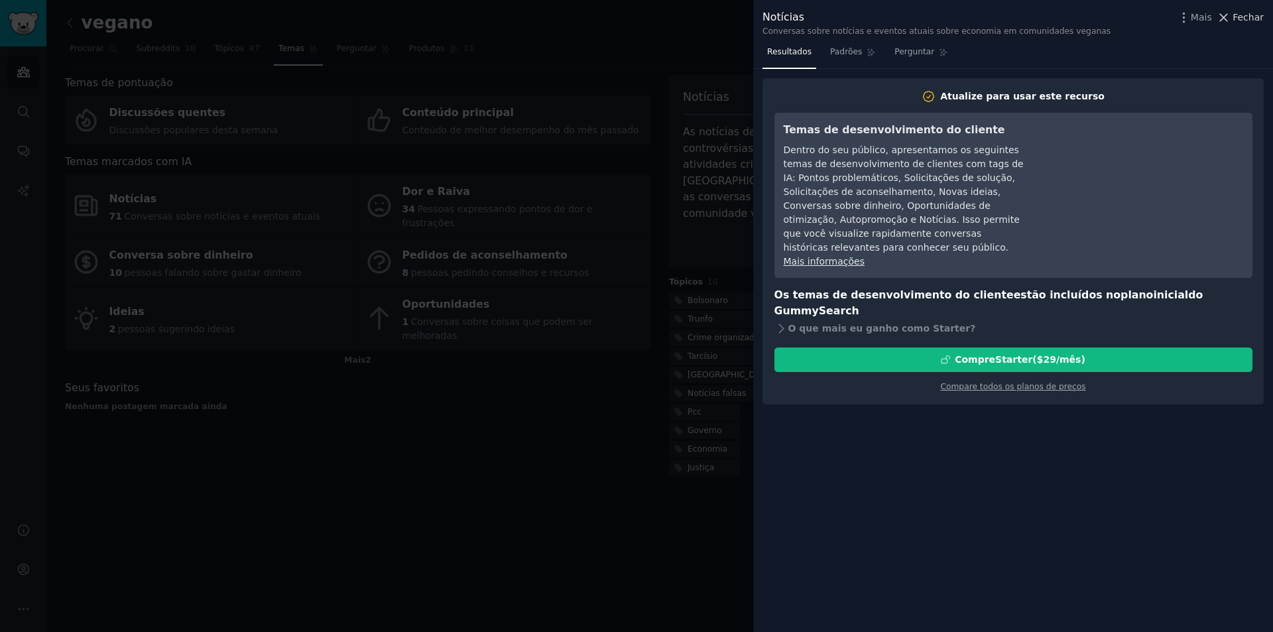
click at [1231, 17] on icon at bounding box center [1224, 18] width 14 height 14
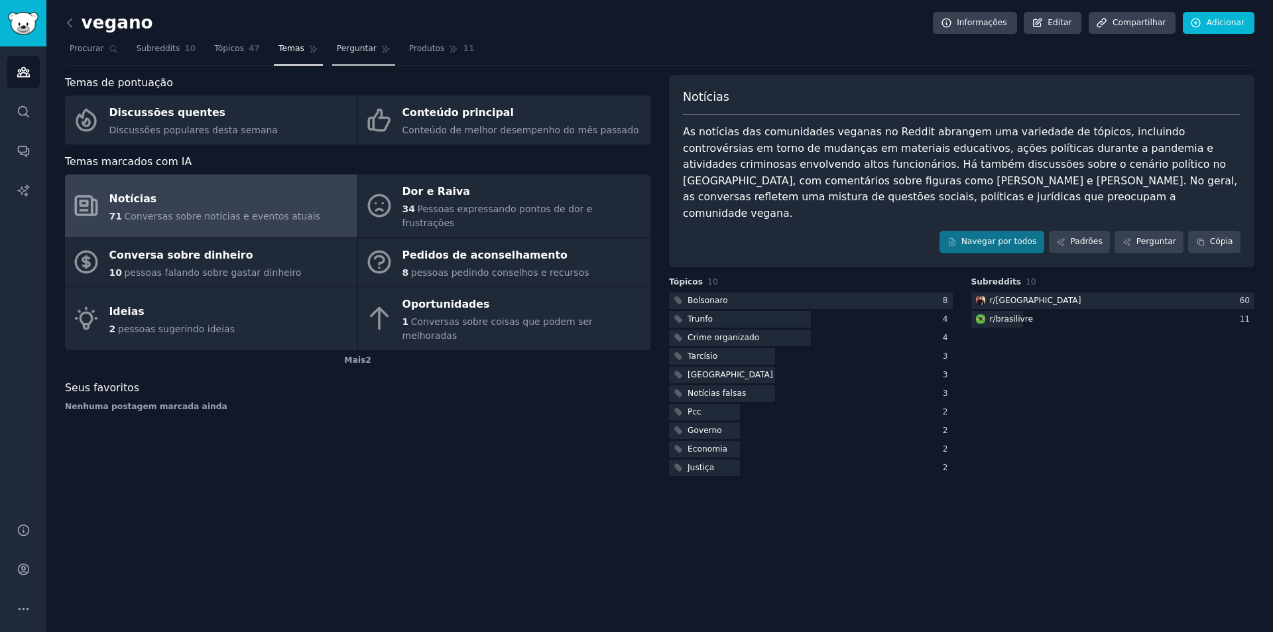
click at [354, 48] on font "Perguntar" at bounding box center [357, 48] width 40 height 9
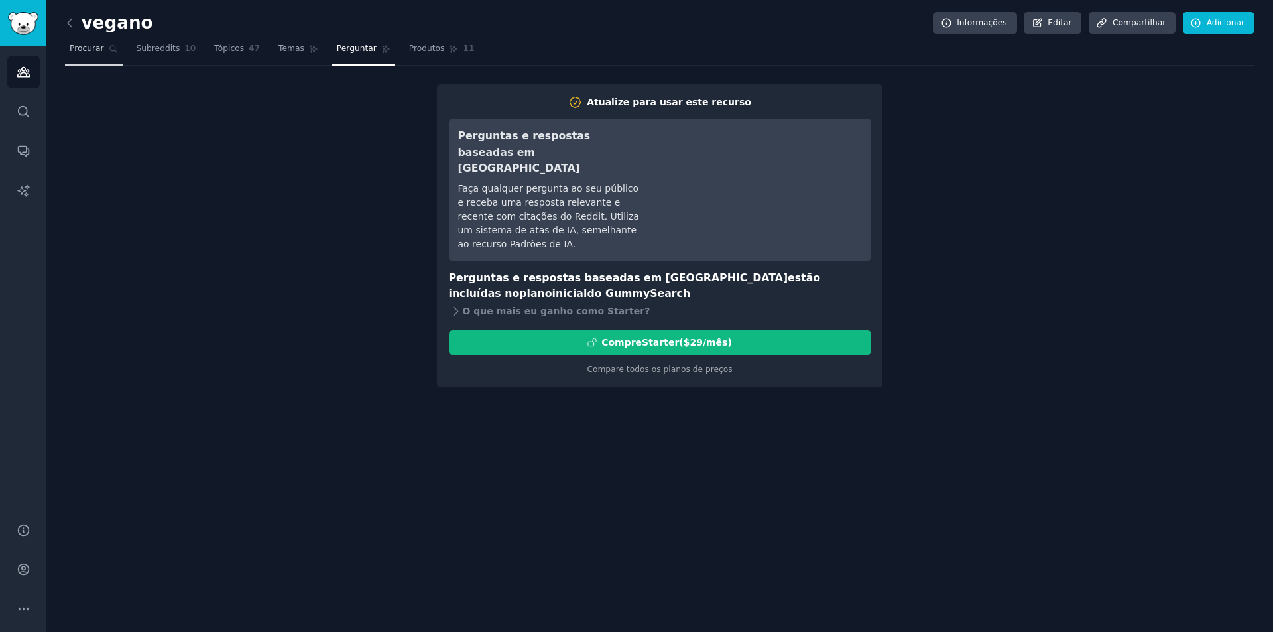
click at [85, 51] on font "Procurar" at bounding box center [87, 48] width 34 height 9
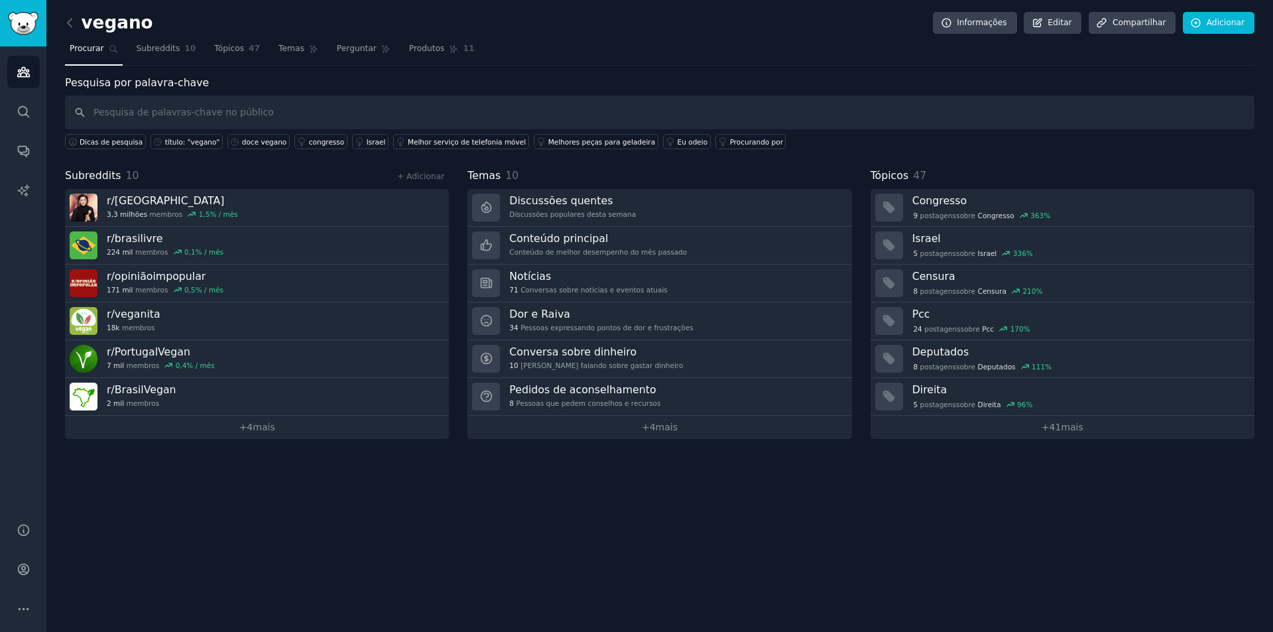
click at [236, 116] on input "text" at bounding box center [660, 112] width 1190 height 34
type input "alimentaçao vegana"
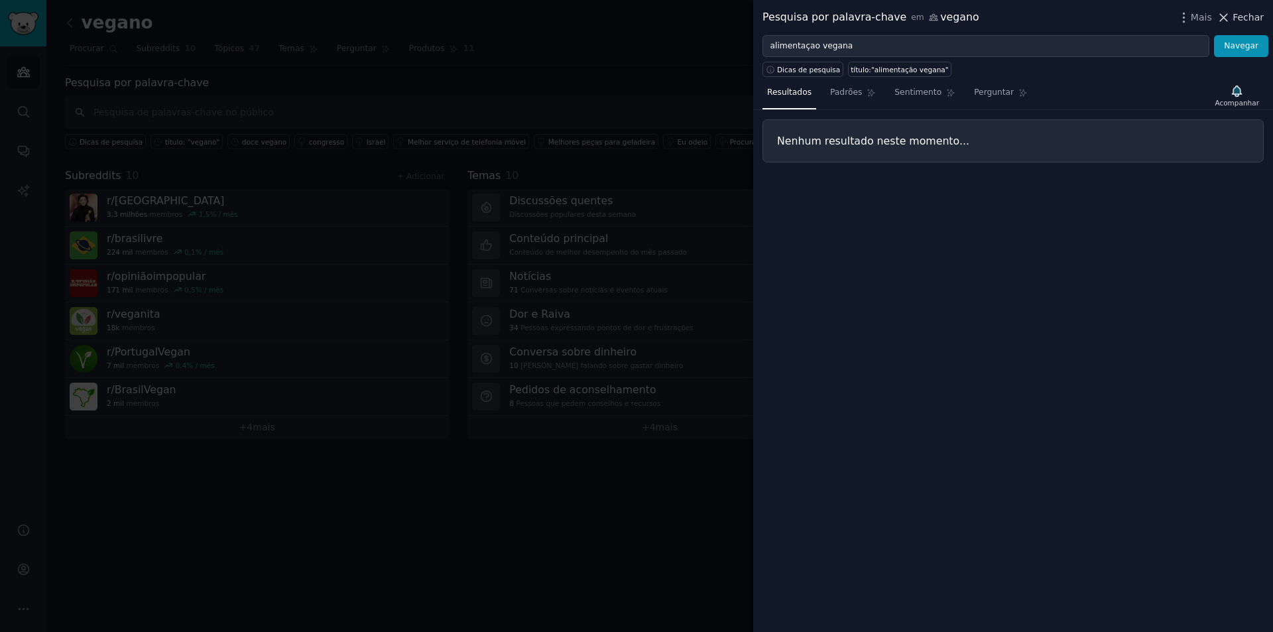
click at [1228, 15] on icon at bounding box center [1224, 18] width 14 height 14
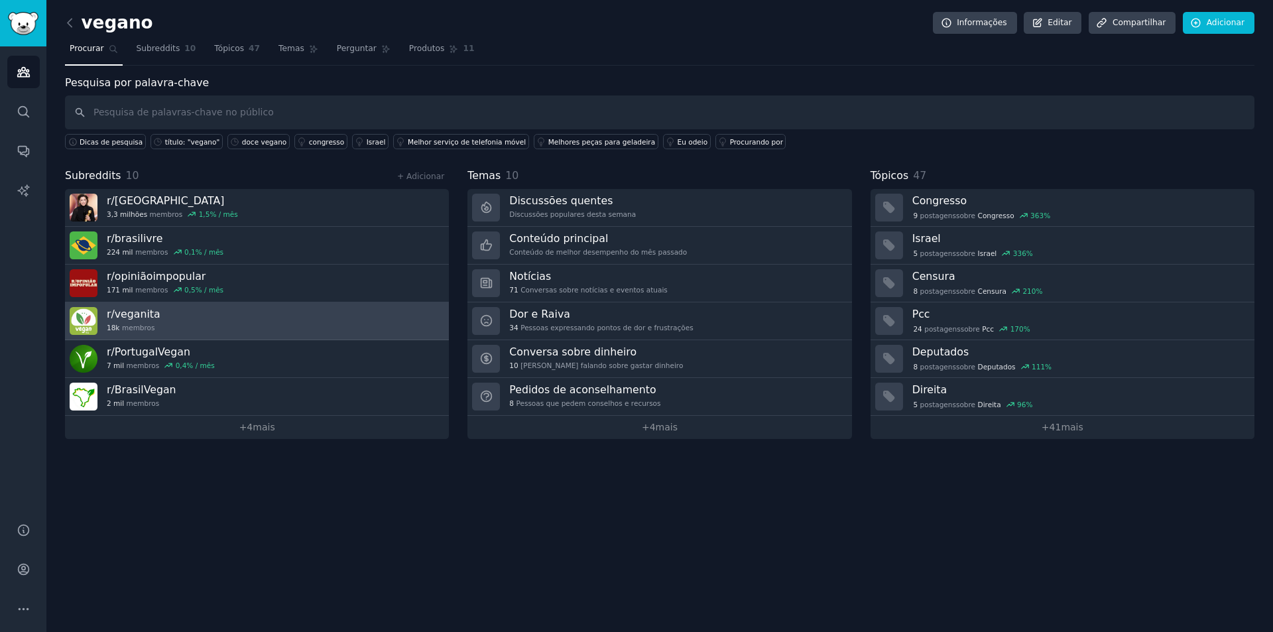
click at [170, 320] on link "r/ veganita 18k membros" at bounding box center [257, 321] width 384 height 38
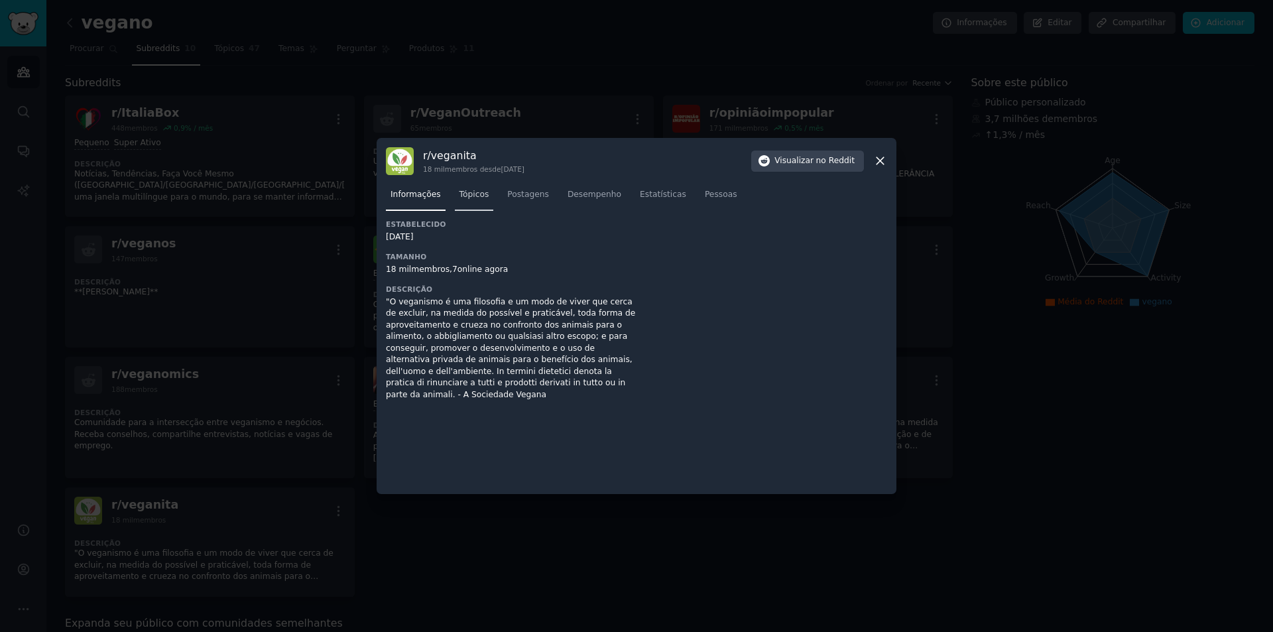
click at [471, 196] on font "Tópicos" at bounding box center [475, 194] width 30 height 9
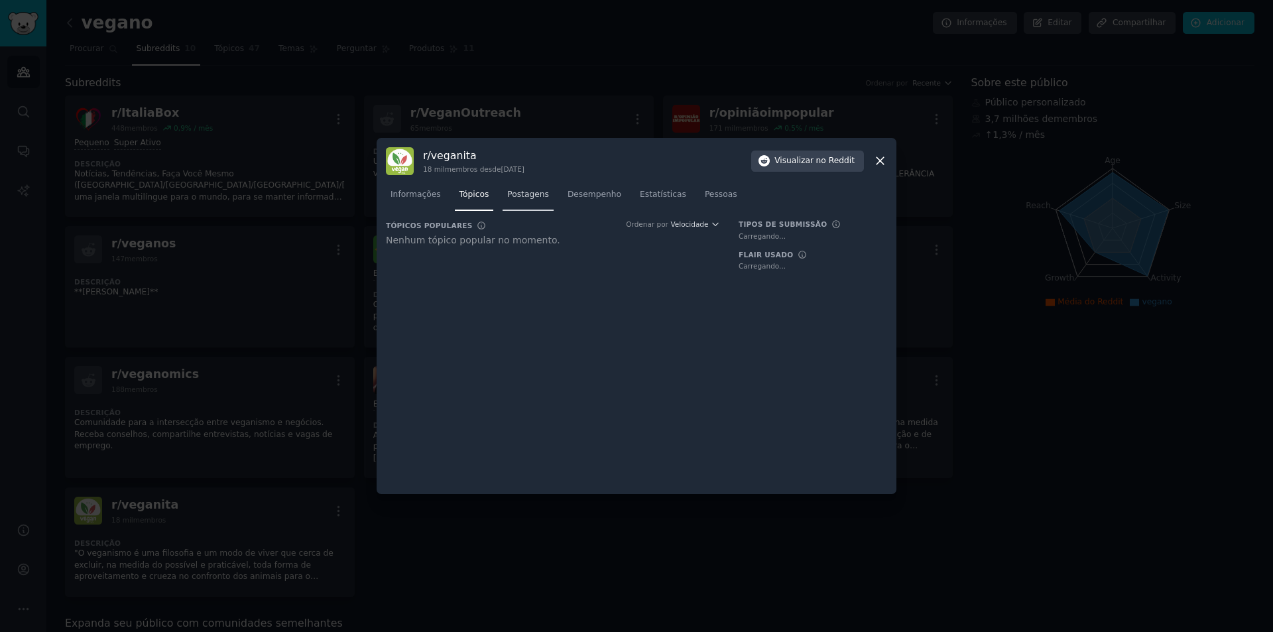
click at [518, 190] on font "Postagens" at bounding box center [528, 194] width 42 height 9
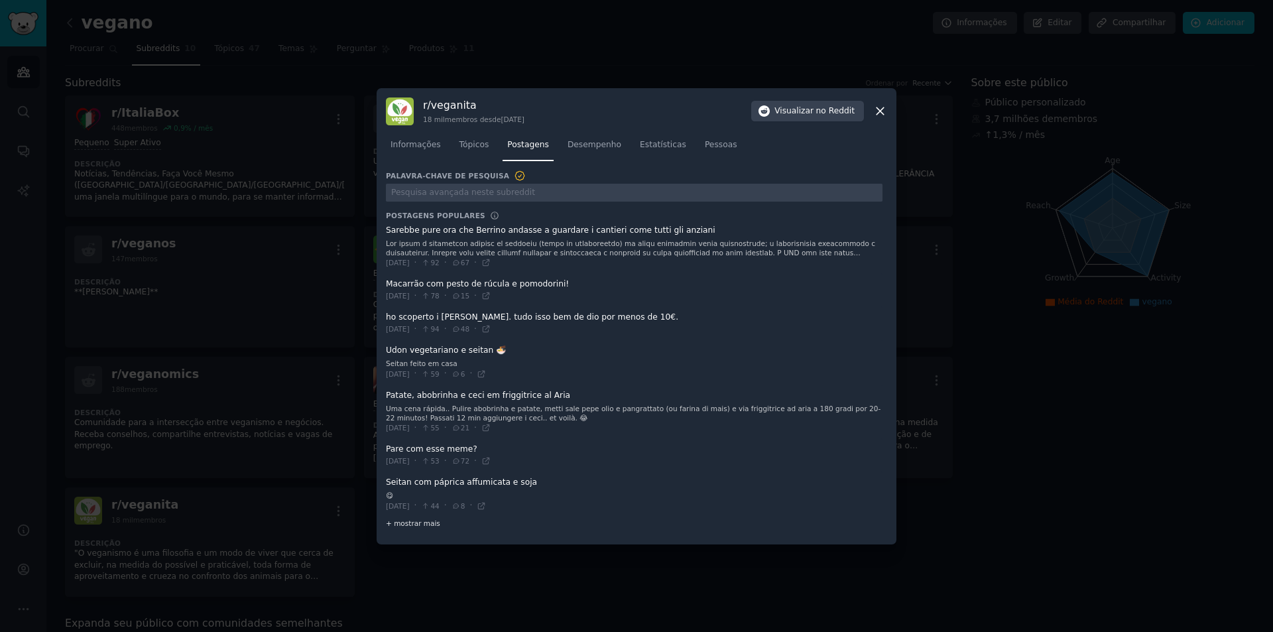
click at [419, 523] on font "+ mostrar mais" at bounding box center [413, 523] width 54 height 8
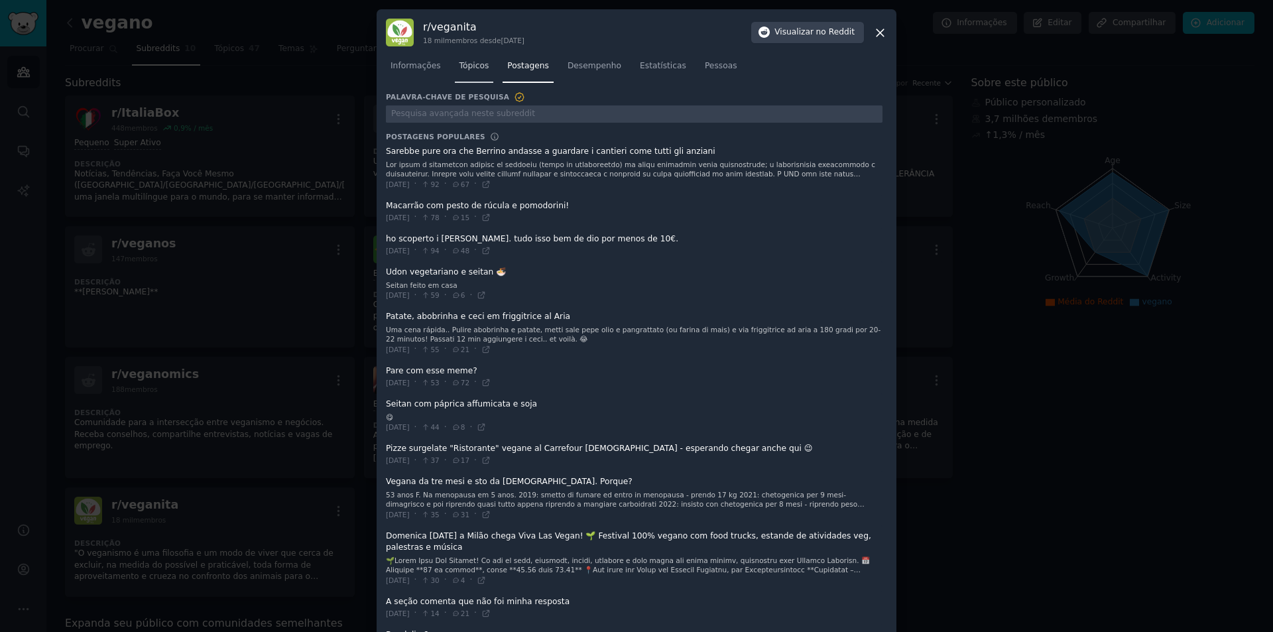
click at [464, 64] on font "Tópicos" at bounding box center [475, 65] width 30 height 9
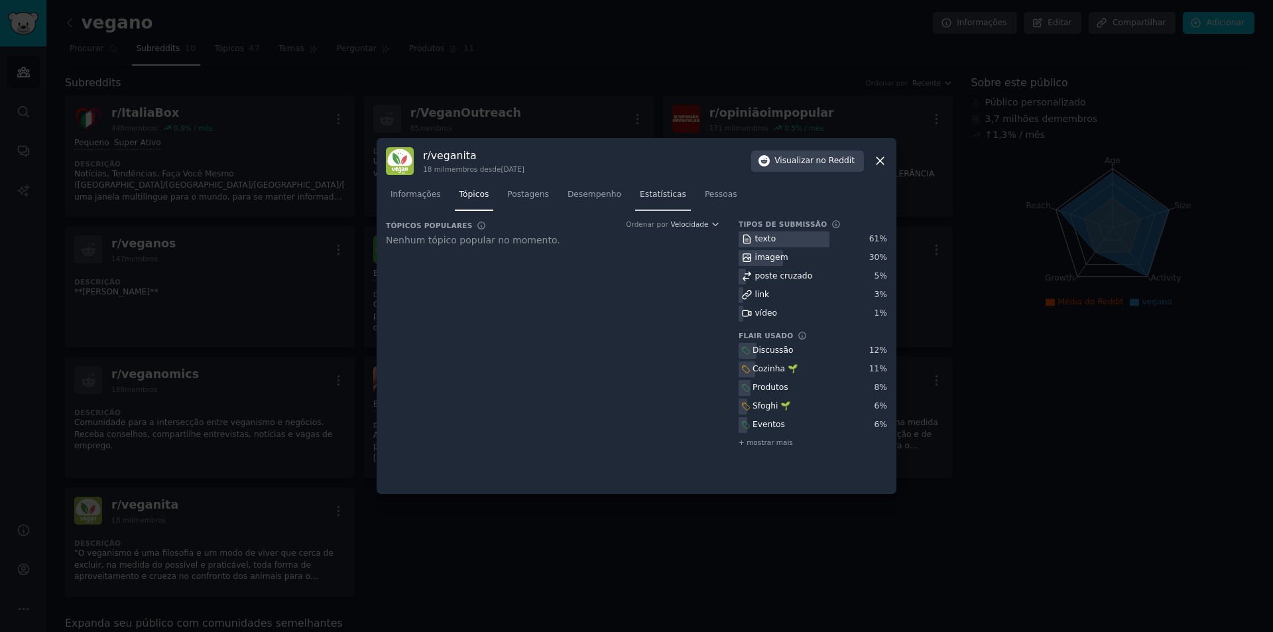
click at [653, 194] on font "Estatísticas" at bounding box center [663, 194] width 46 height 9
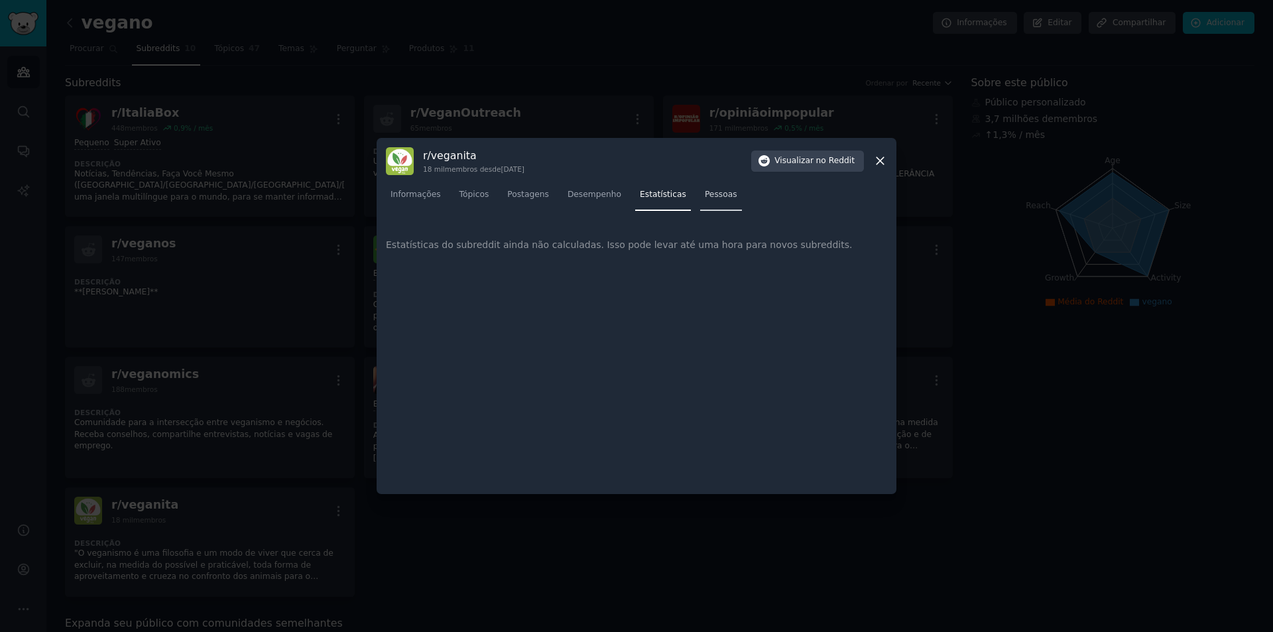
click at [705, 195] on font "Pessoas" at bounding box center [721, 194] width 32 height 9
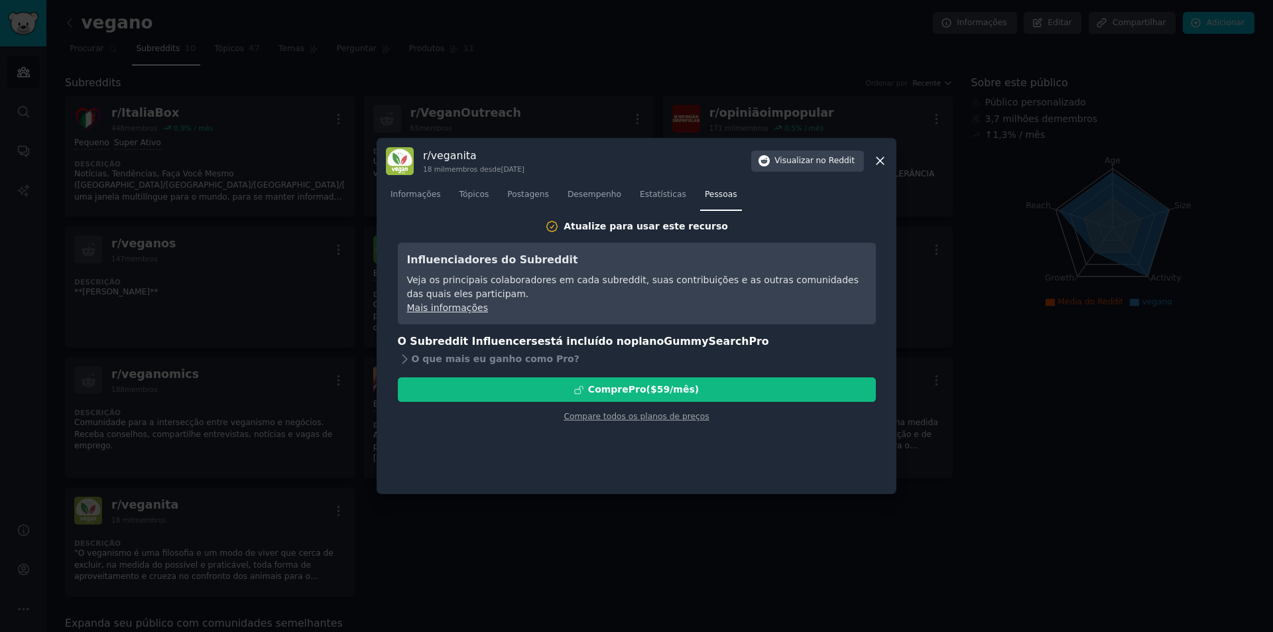
click at [875, 160] on icon at bounding box center [880, 161] width 14 height 14
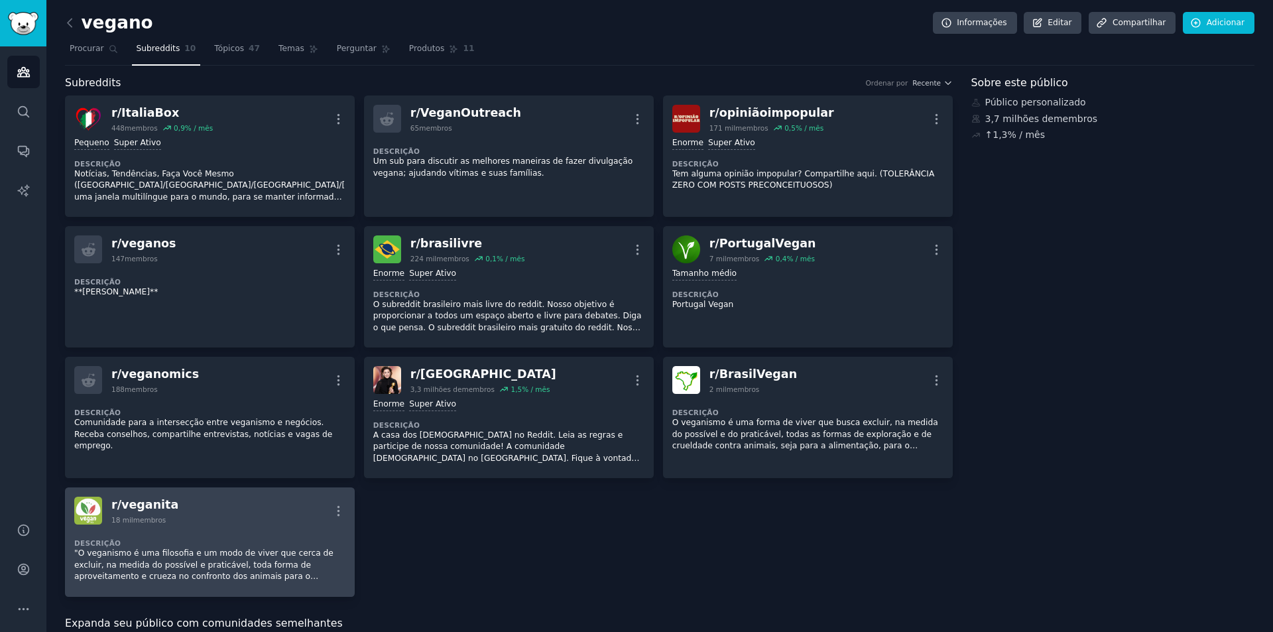
click at [138, 504] on font "veganita" at bounding box center [149, 504] width 57 height 13
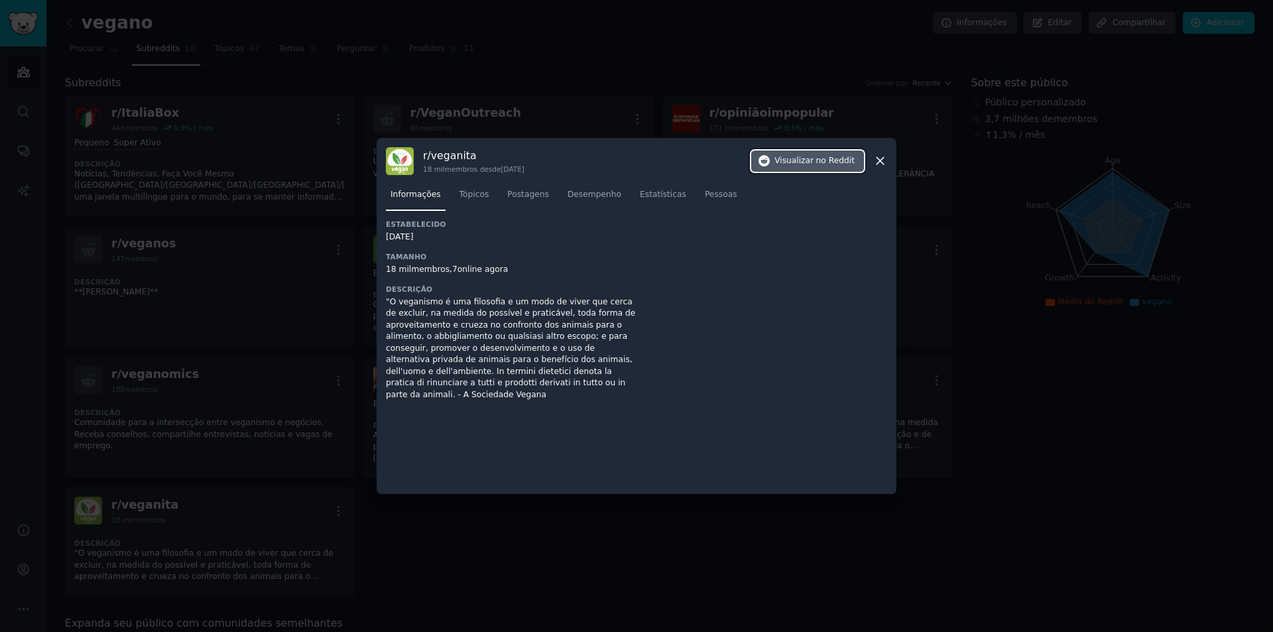
click at [809, 160] on font "Visualizar" at bounding box center [794, 160] width 39 height 9
click at [881, 161] on icon at bounding box center [880, 161] width 7 height 7
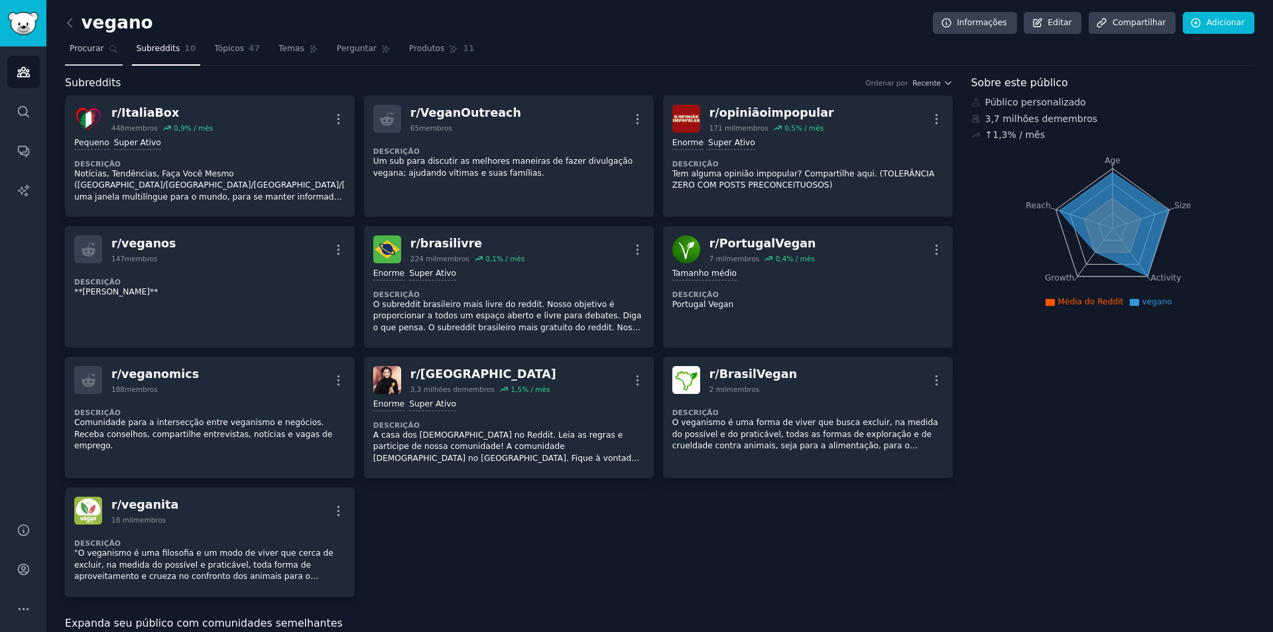
click at [91, 45] on font "Procurar" at bounding box center [87, 48] width 34 height 9
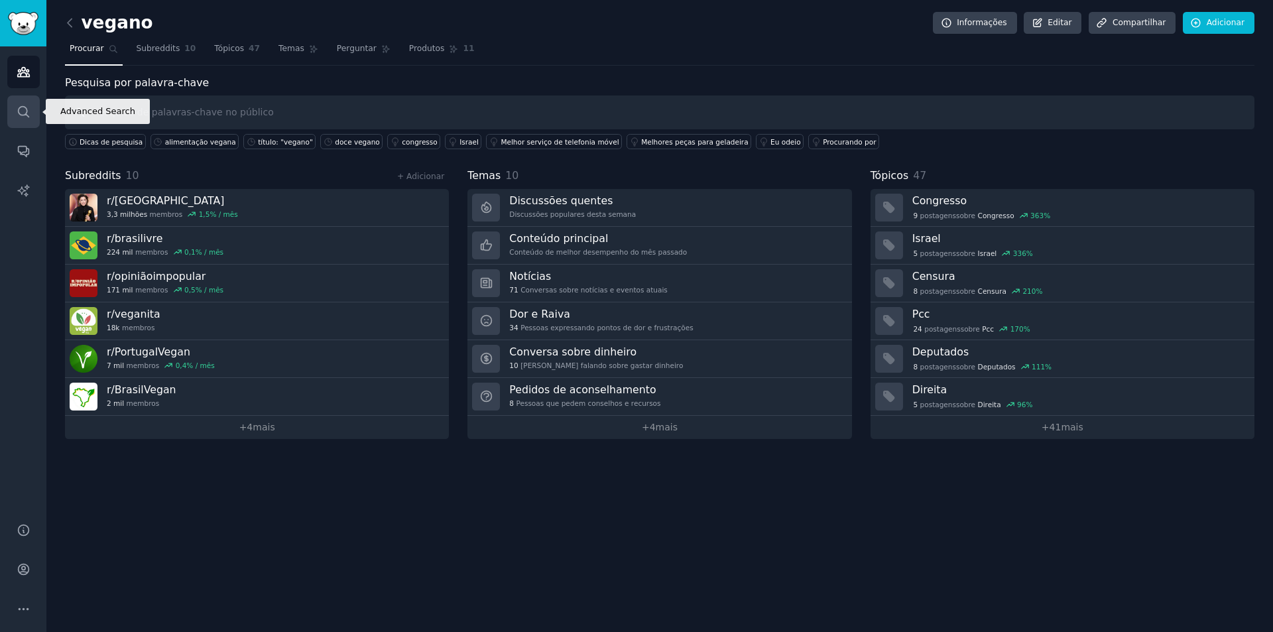
click at [23, 113] on icon "Barra lateral" at bounding box center [24, 112] width 14 height 14
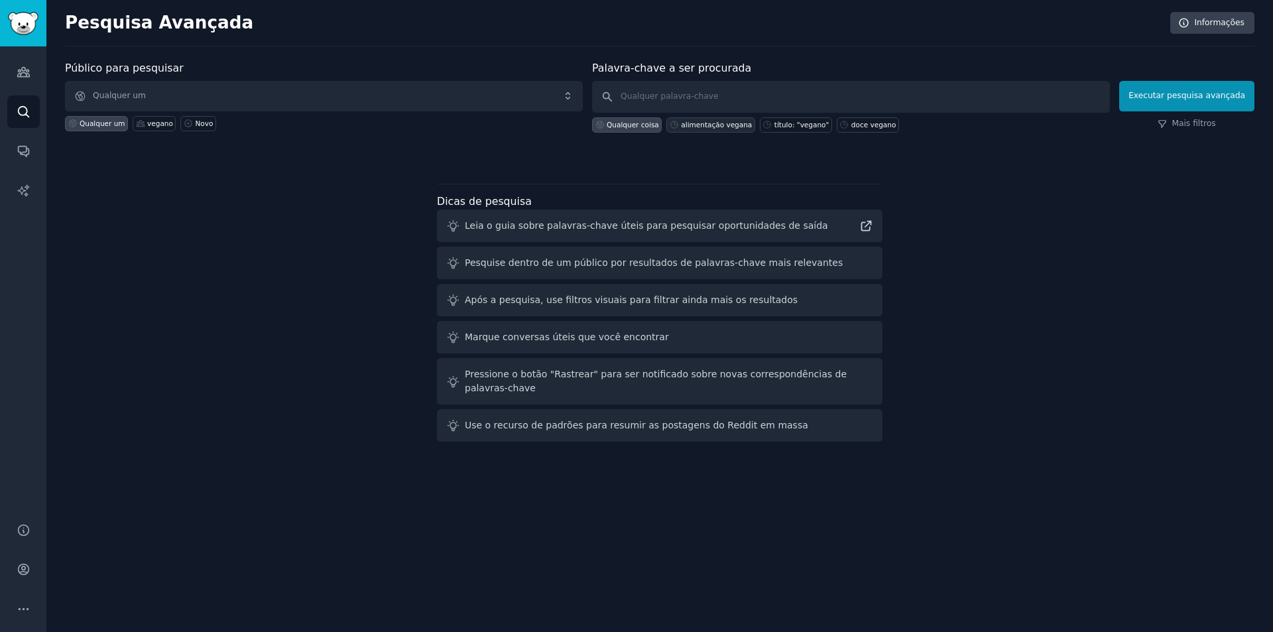
click at [731, 122] on font "alimentação vegana" at bounding box center [716, 125] width 71 height 8
type input "alimentaçao vegana"
click at [1181, 96] on font "Executar pesquisa avançada" at bounding box center [1187, 95] width 117 height 9
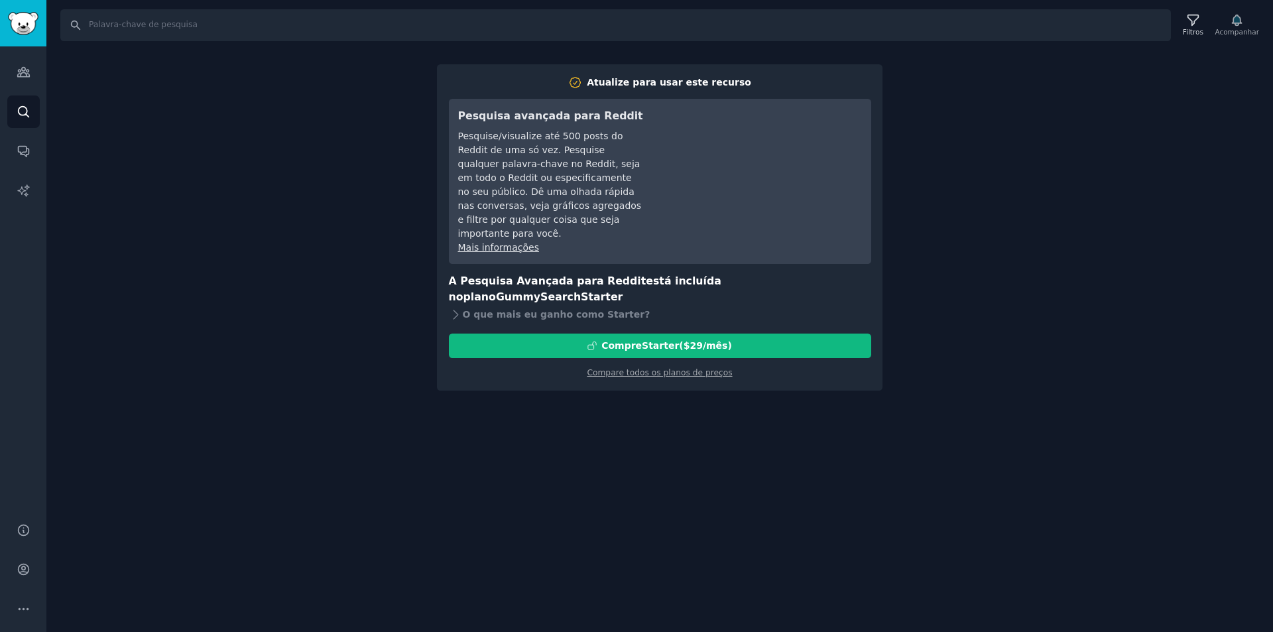
click at [1028, 240] on div "Procurar Filtros Acompanhar Atualize para usar este recurso Pesquisa avançada p…" at bounding box center [659, 316] width 1227 height 632
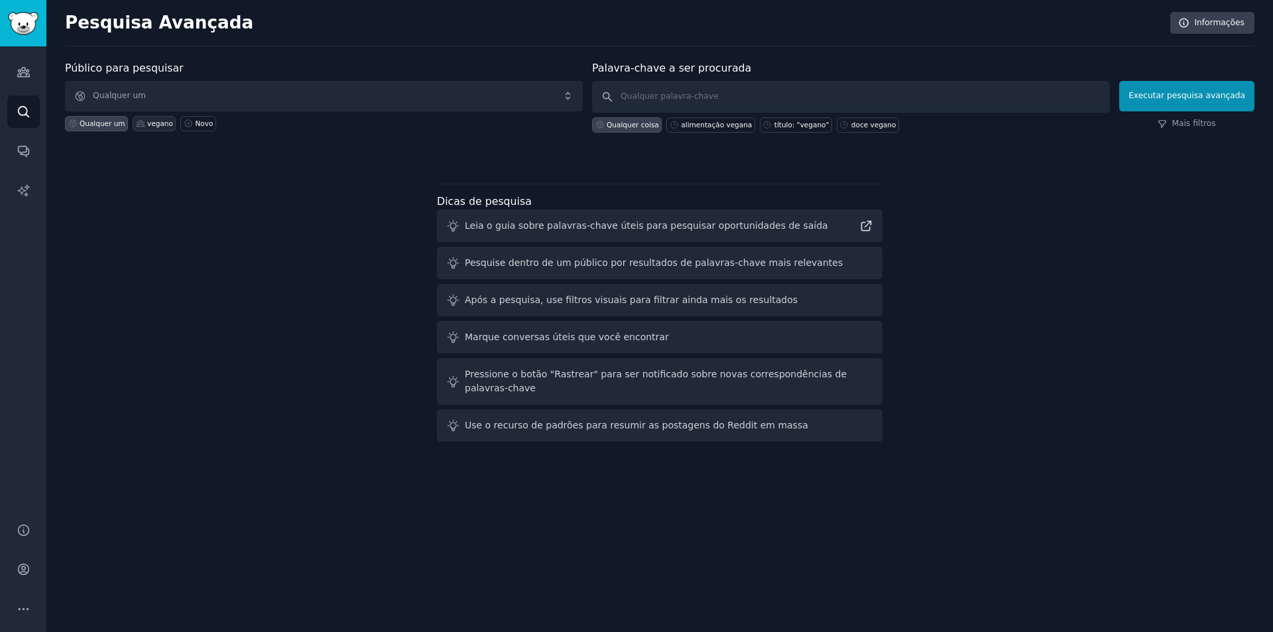
click at [152, 119] on font "vegano" at bounding box center [160, 123] width 26 height 8
click button "Executar pesquisa avançada" at bounding box center [1186, 96] width 135 height 31
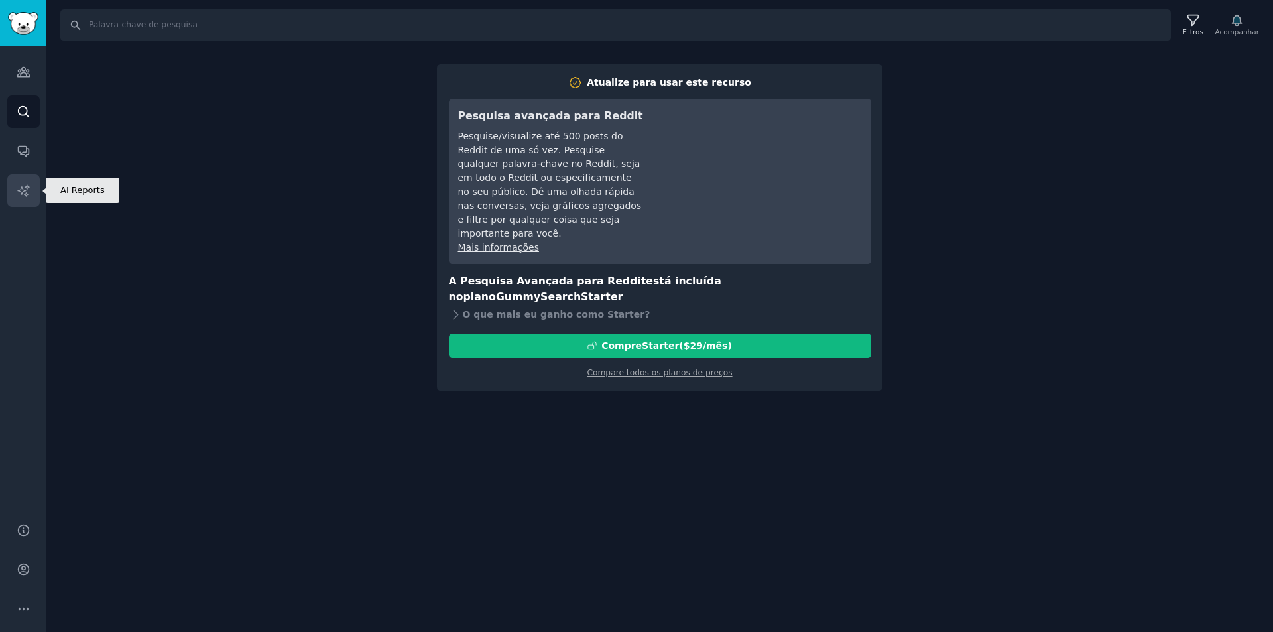
click at [25, 192] on icon "Barra lateral" at bounding box center [24, 191] width 14 height 14
